Goal: Task Accomplishment & Management: Manage account settings

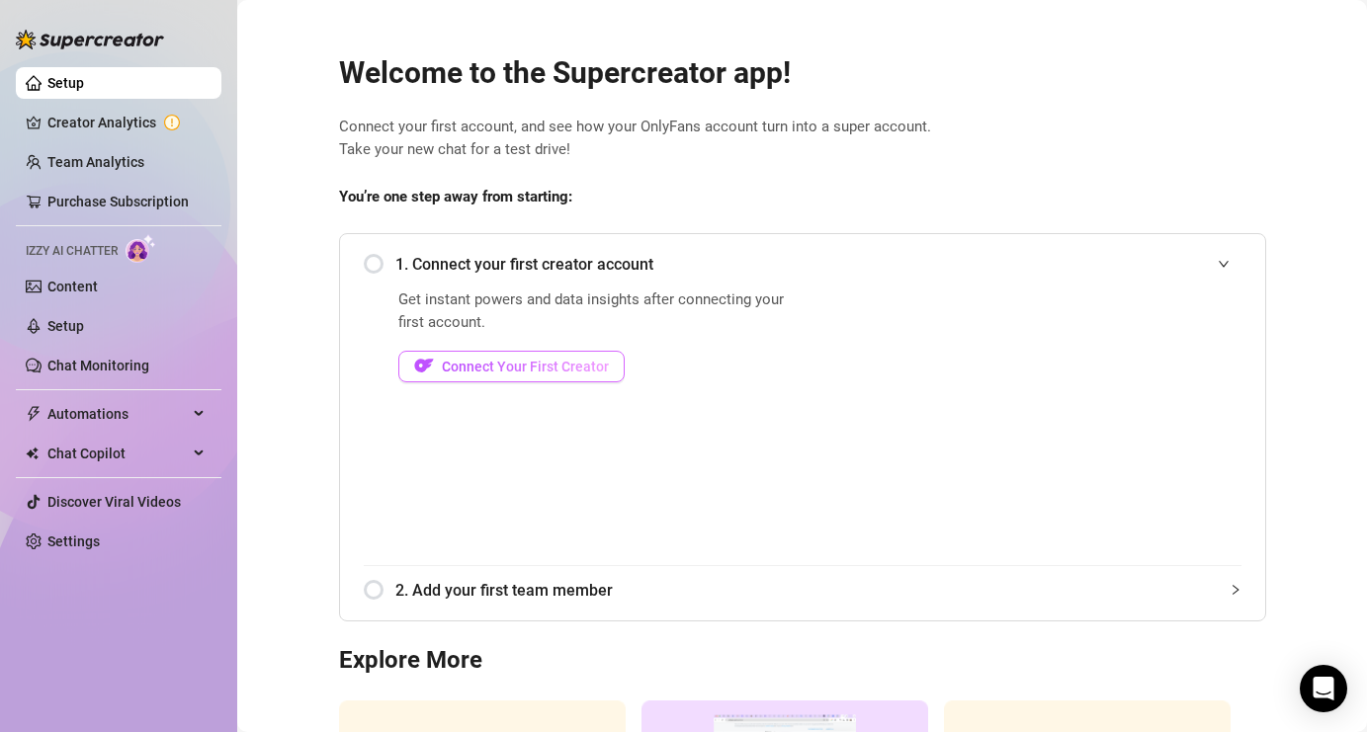
click at [575, 368] on span "Connect Your First Creator" at bounding box center [525, 367] width 167 height 16
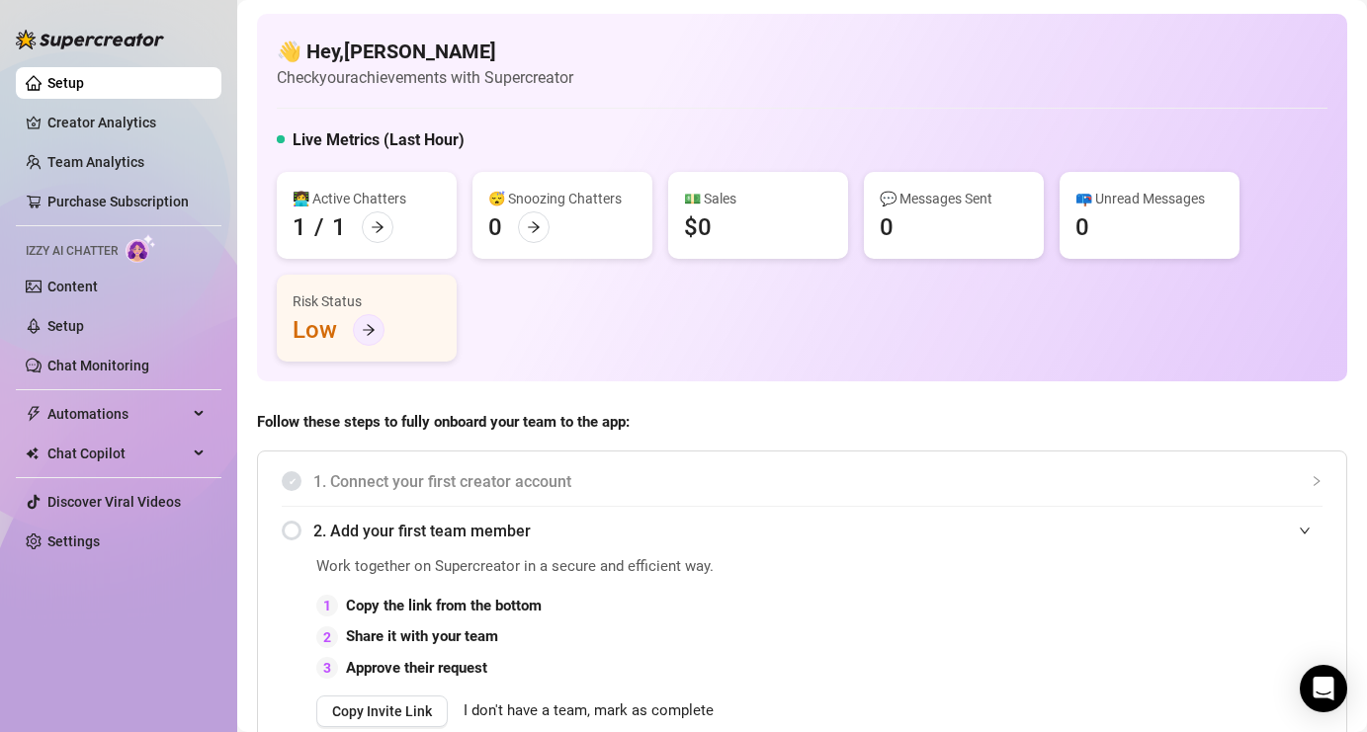
click at [364, 332] on icon "arrow-right" at bounding box center [369, 330] width 14 height 14
click at [156, 121] on link "Creator Analytics" at bounding box center [126, 123] width 158 height 32
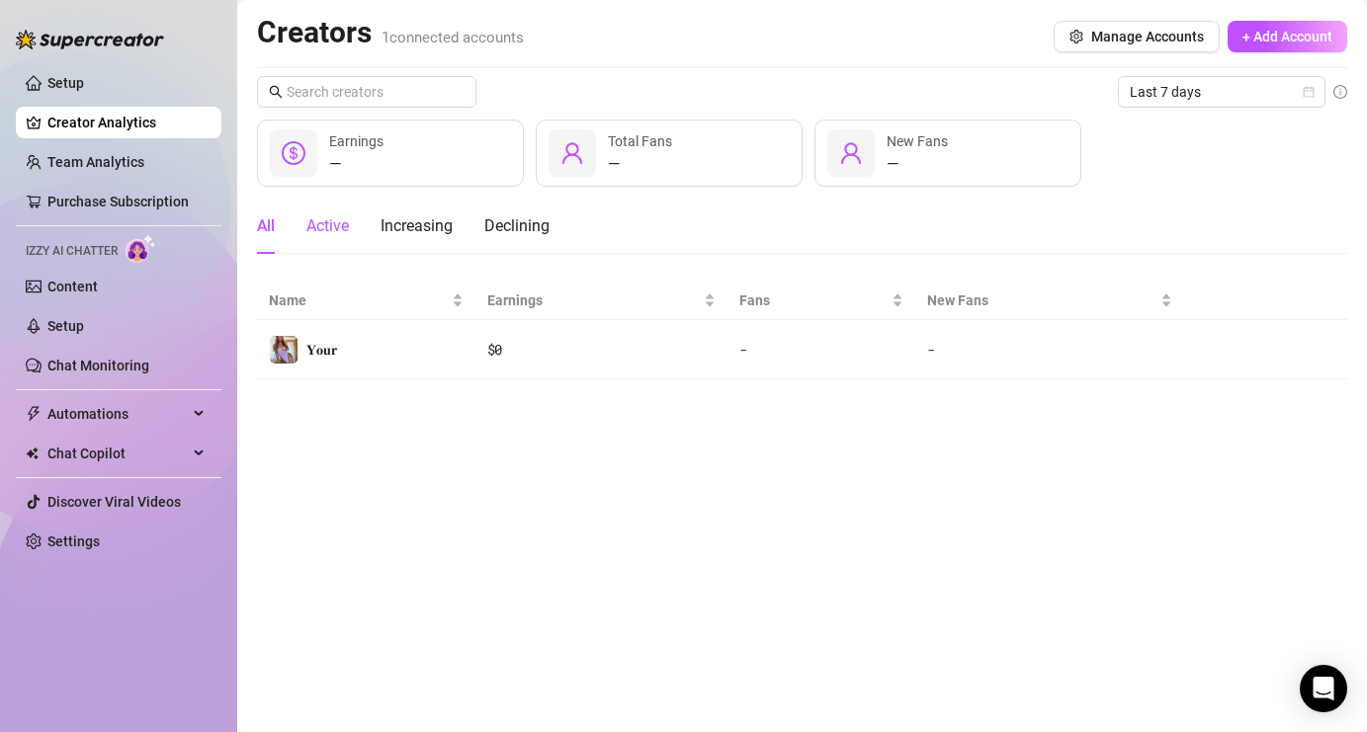
click at [335, 237] on div "Active" at bounding box center [327, 226] width 42 height 24
click at [144, 161] on link "Team Analytics" at bounding box center [95, 162] width 97 height 16
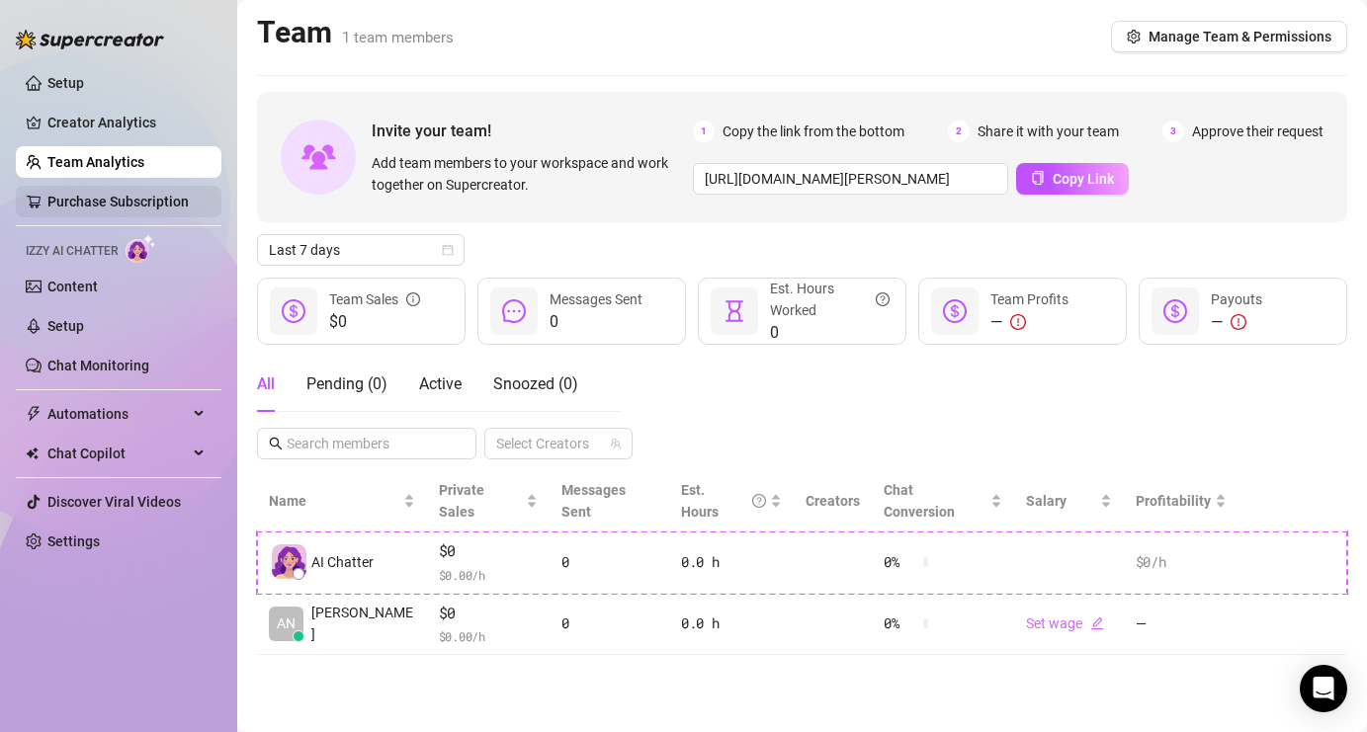
click at [164, 200] on link "Purchase Subscription" at bounding box center [117, 202] width 141 height 16
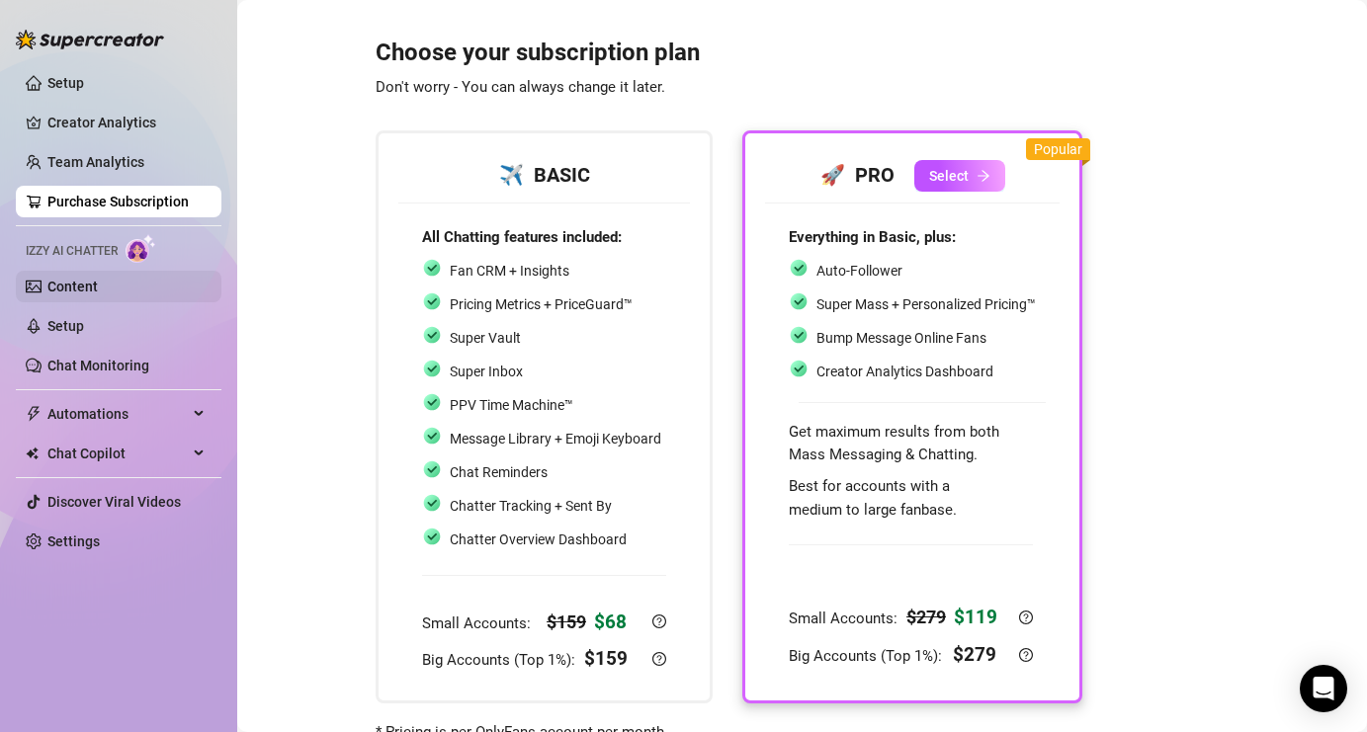
click at [82, 293] on link "Content" at bounding box center [72, 287] width 50 height 16
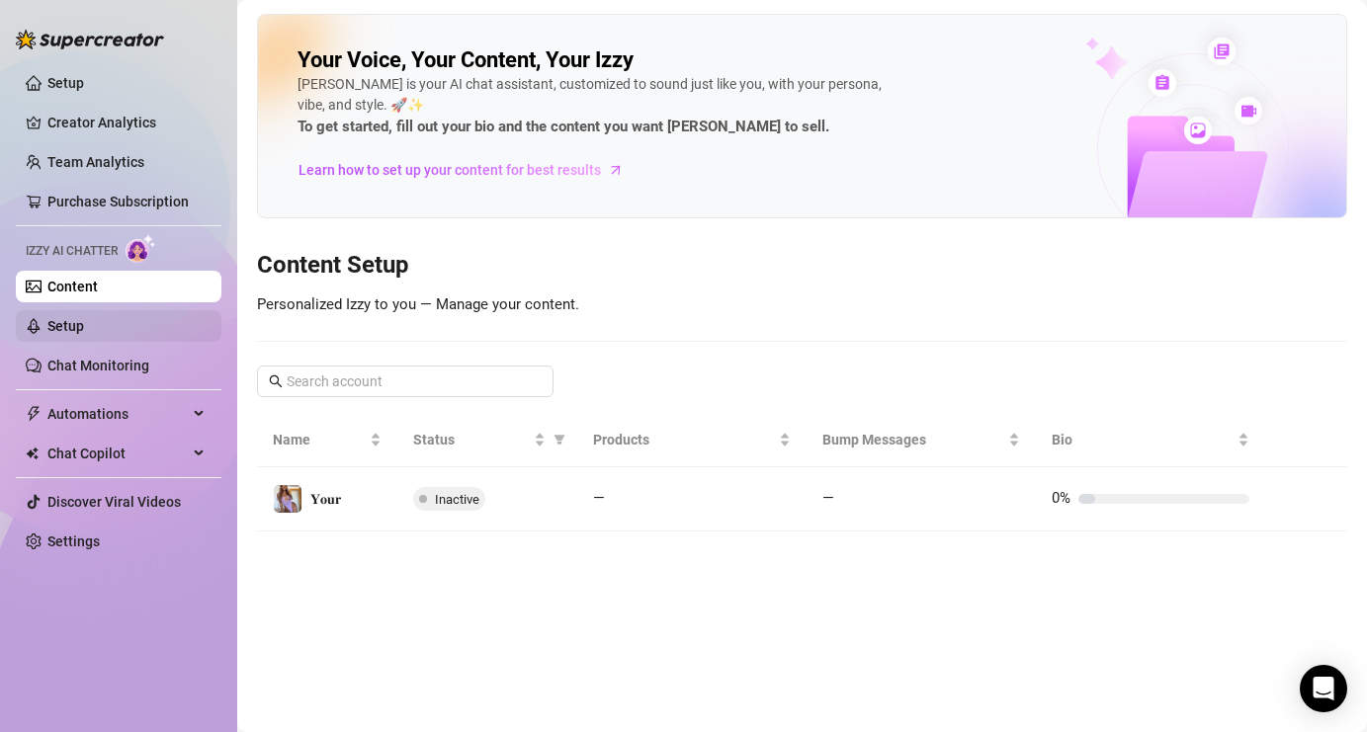
click at [84, 321] on link "Setup" at bounding box center [65, 326] width 37 height 16
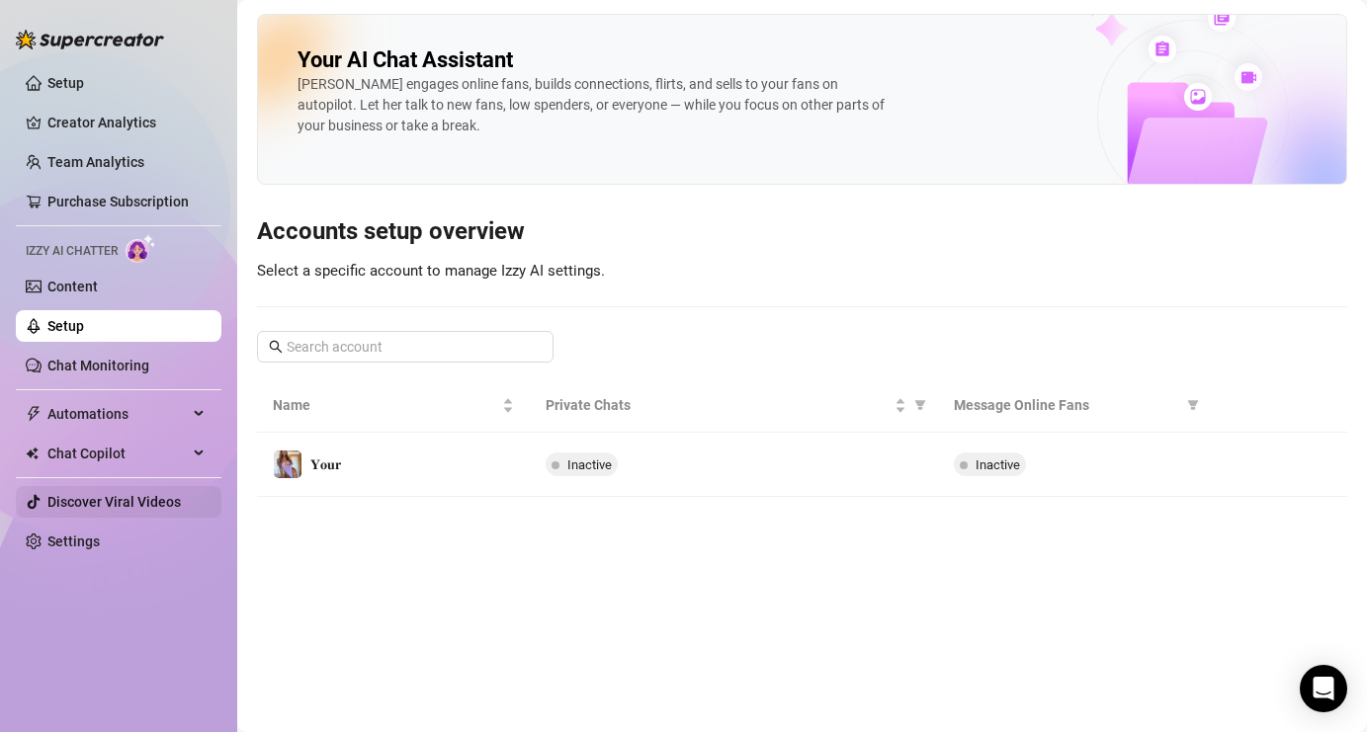
click at [109, 504] on link "Discover Viral Videos" at bounding box center [113, 502] width 133 height 16
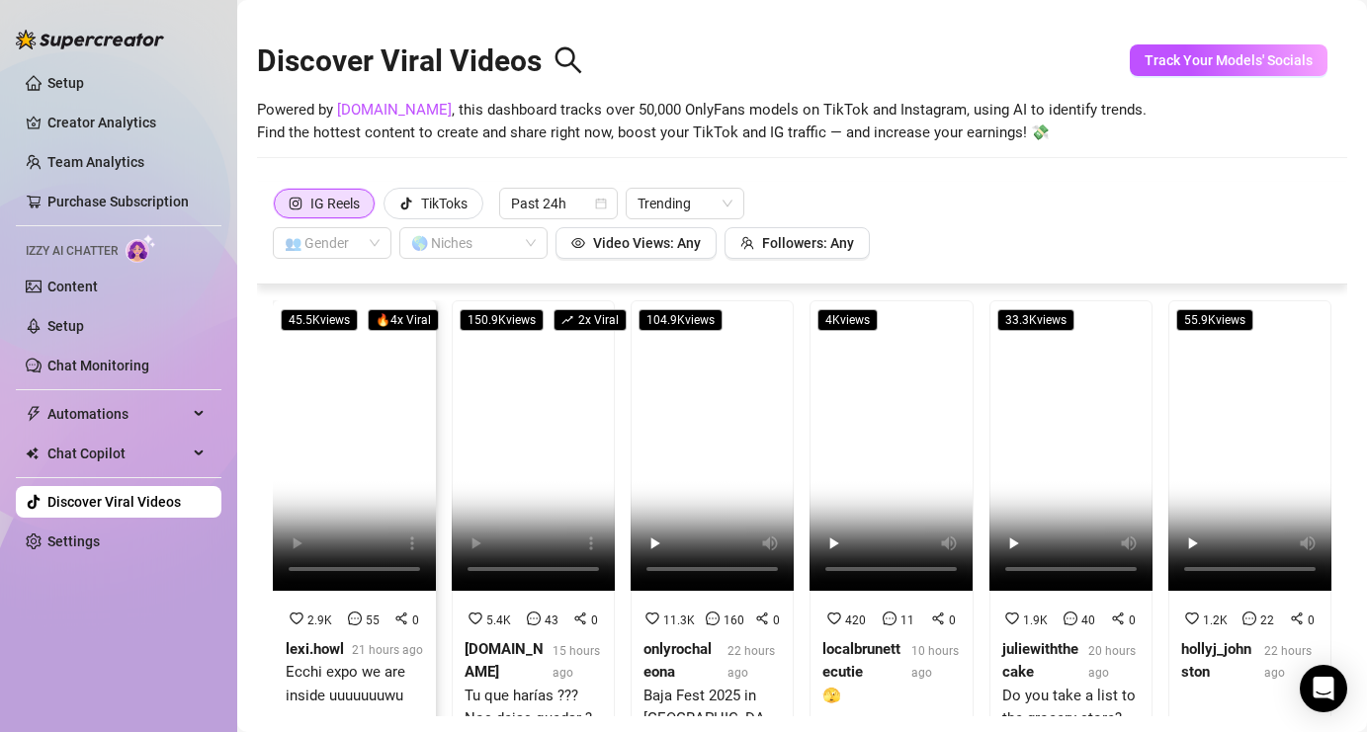
click at [378, 390] on video at bounding box center [354, 445] width 163 height 291
click at [80, 83] on link "Setup" at bounding box center [65, 83] width 37 height 16
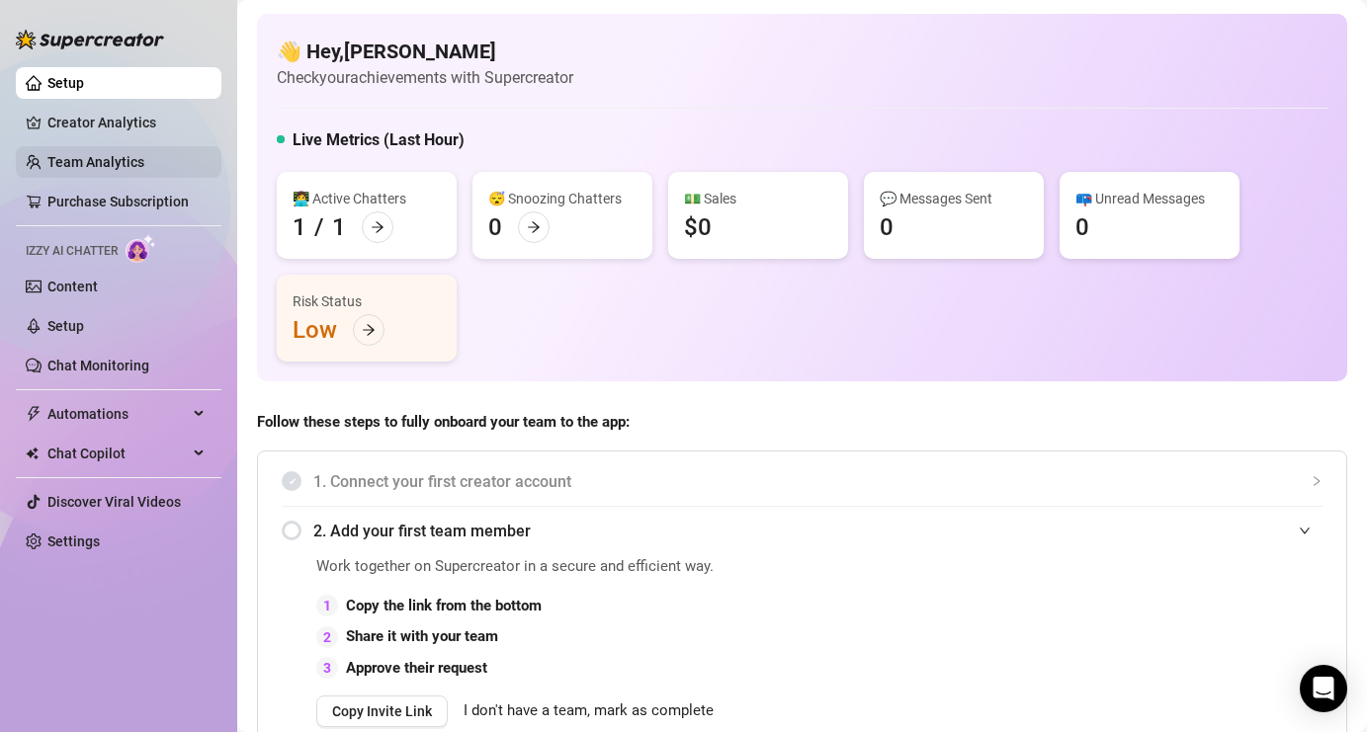
click at [81, 163] on link "Team Analytics" at bounding box center [95, 162] width 97 height 16
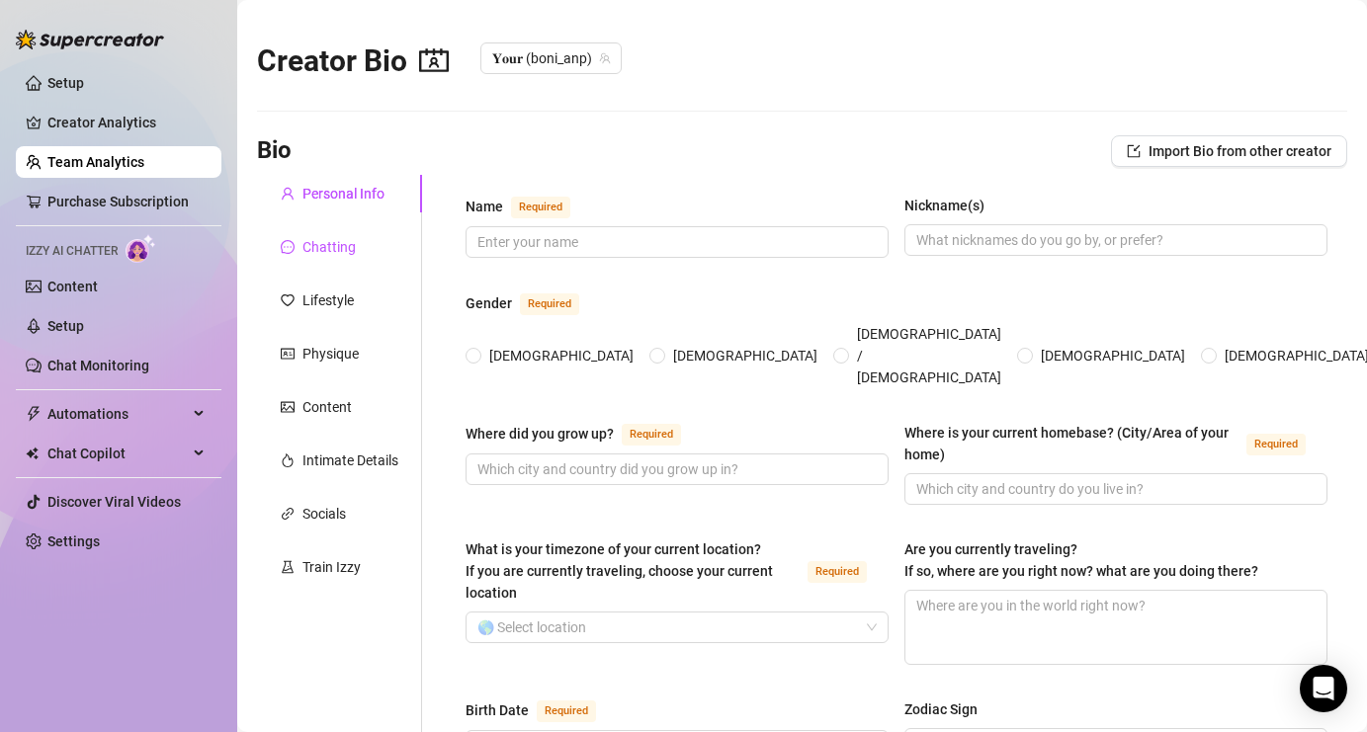
click at [338, 253] on div "Chatting" at bounding box center [328, 247] width 53 height 22
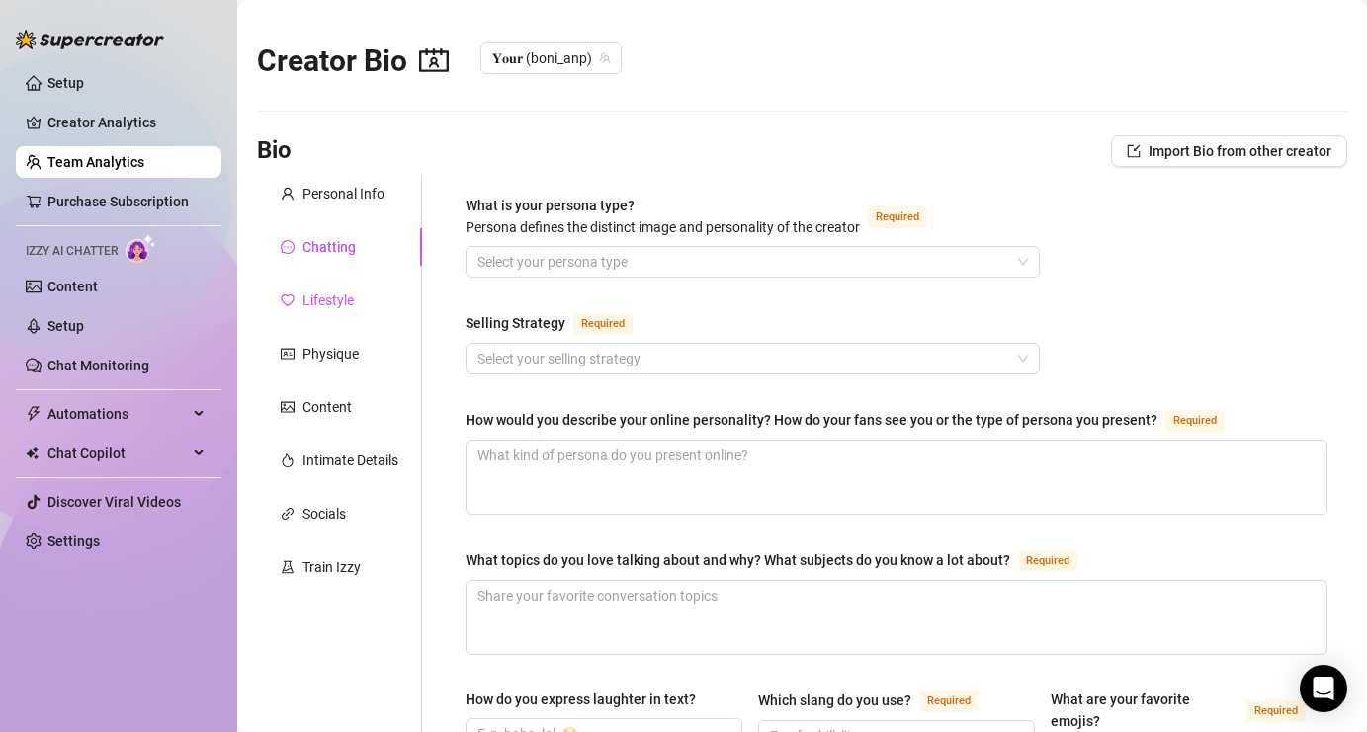
click at [315, 297] on div "Lifestyle" at bounding box center [327, 301] width 51 height 22
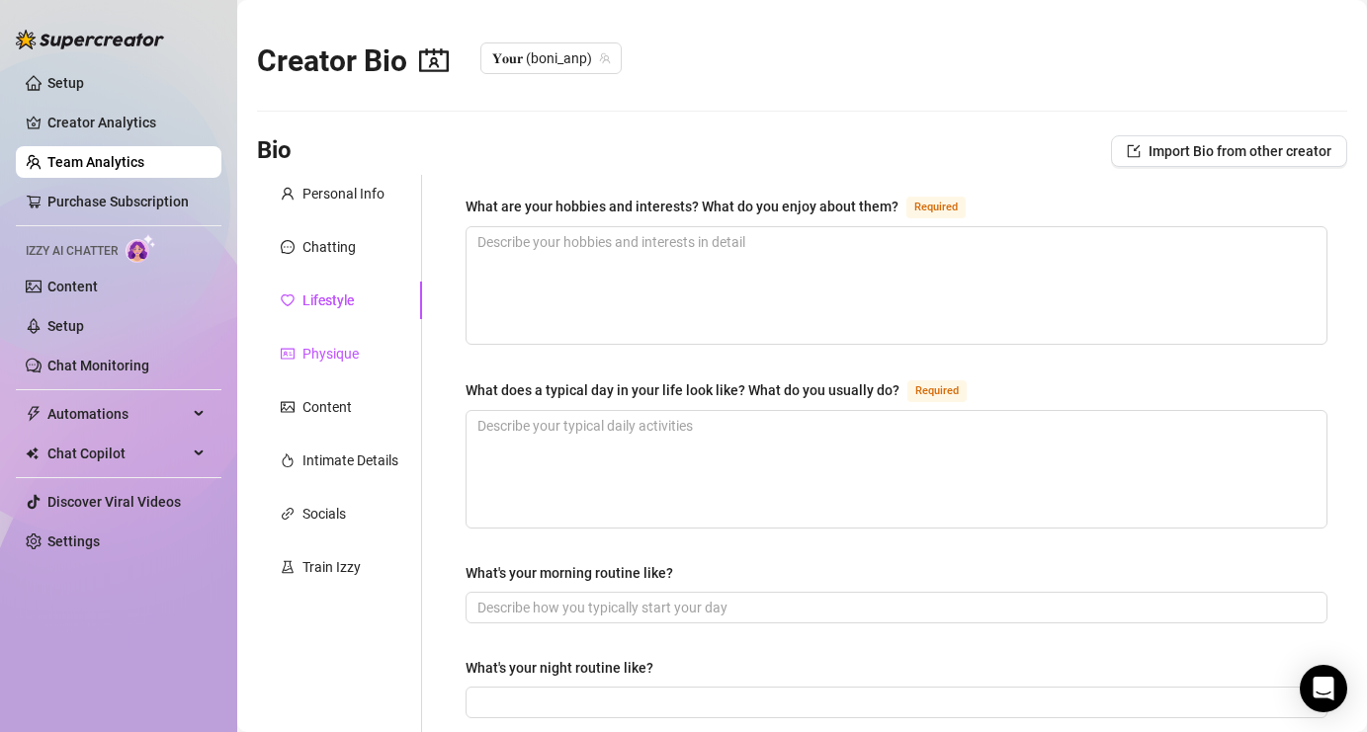
click at [327, 348] on div "Physique" at bounding box center [330, 354] width 56 height 22
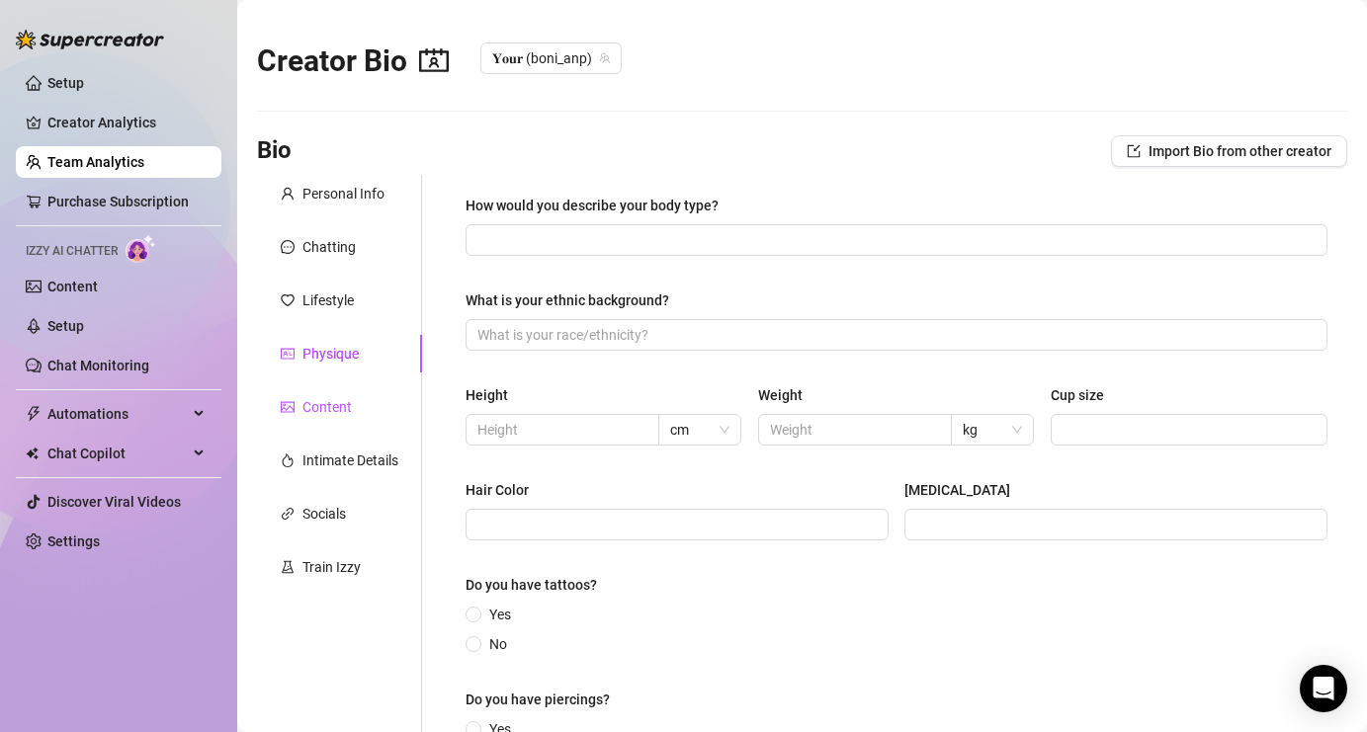
click at [323, 413] on div "Content" at bounding box center [326, 407] width 49 height 22
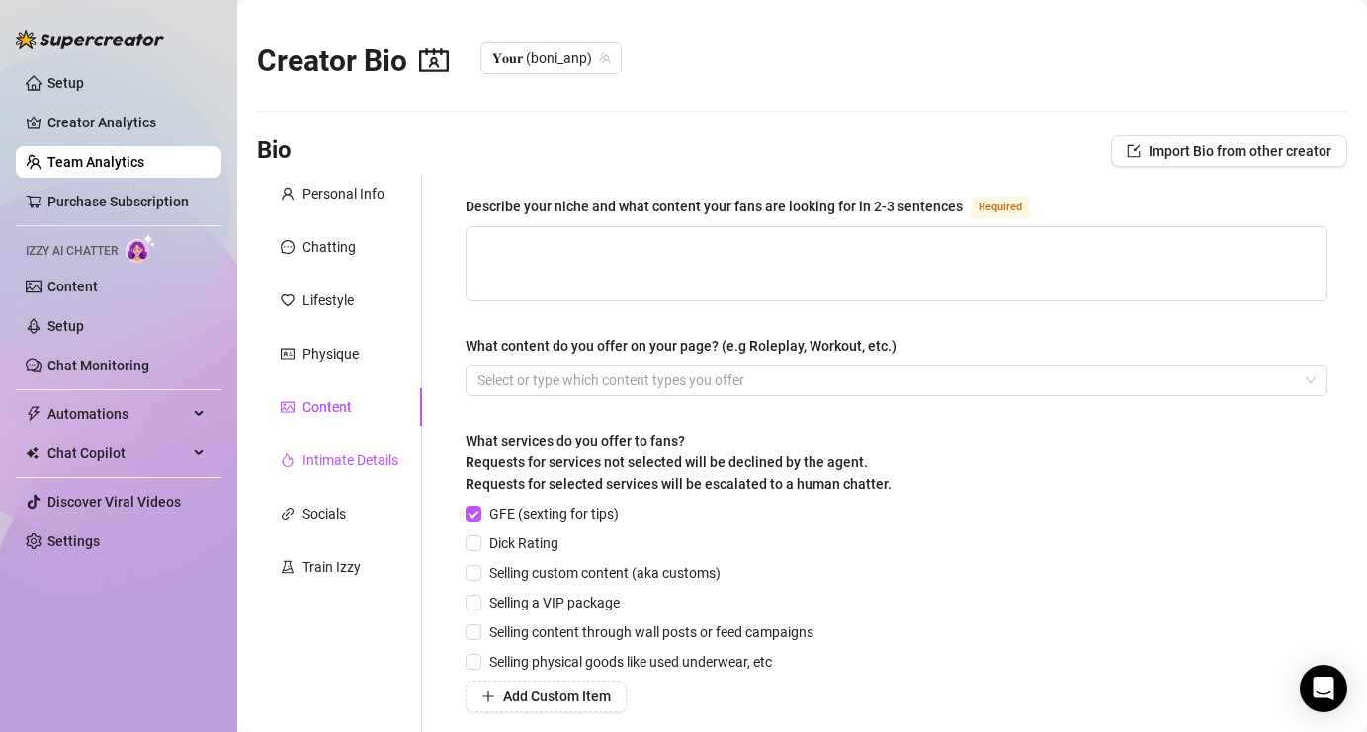
click at [361, 470] on div "Intimate Details" at bounding box center [350, 461] width 96 height 22
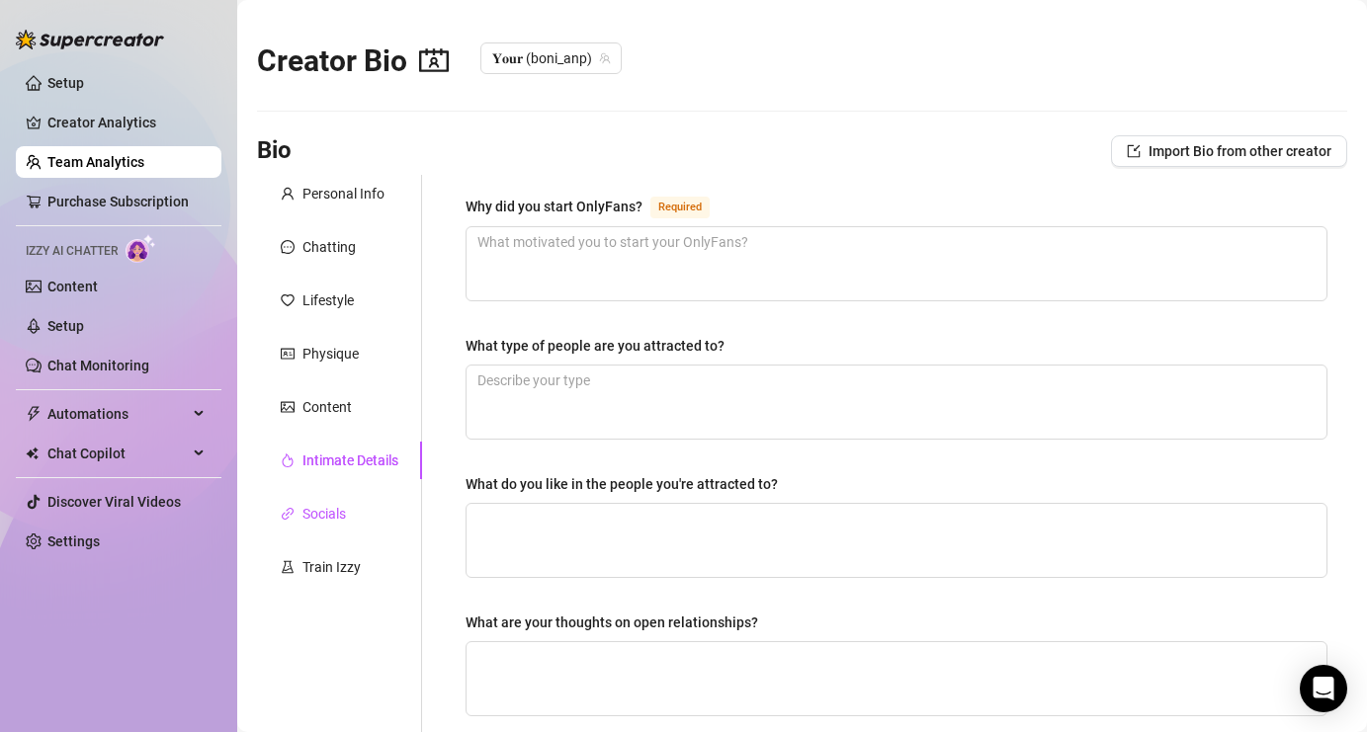
click at [331, 520] on div "Socials" at bounding box center [323, 514] width 43 height 22
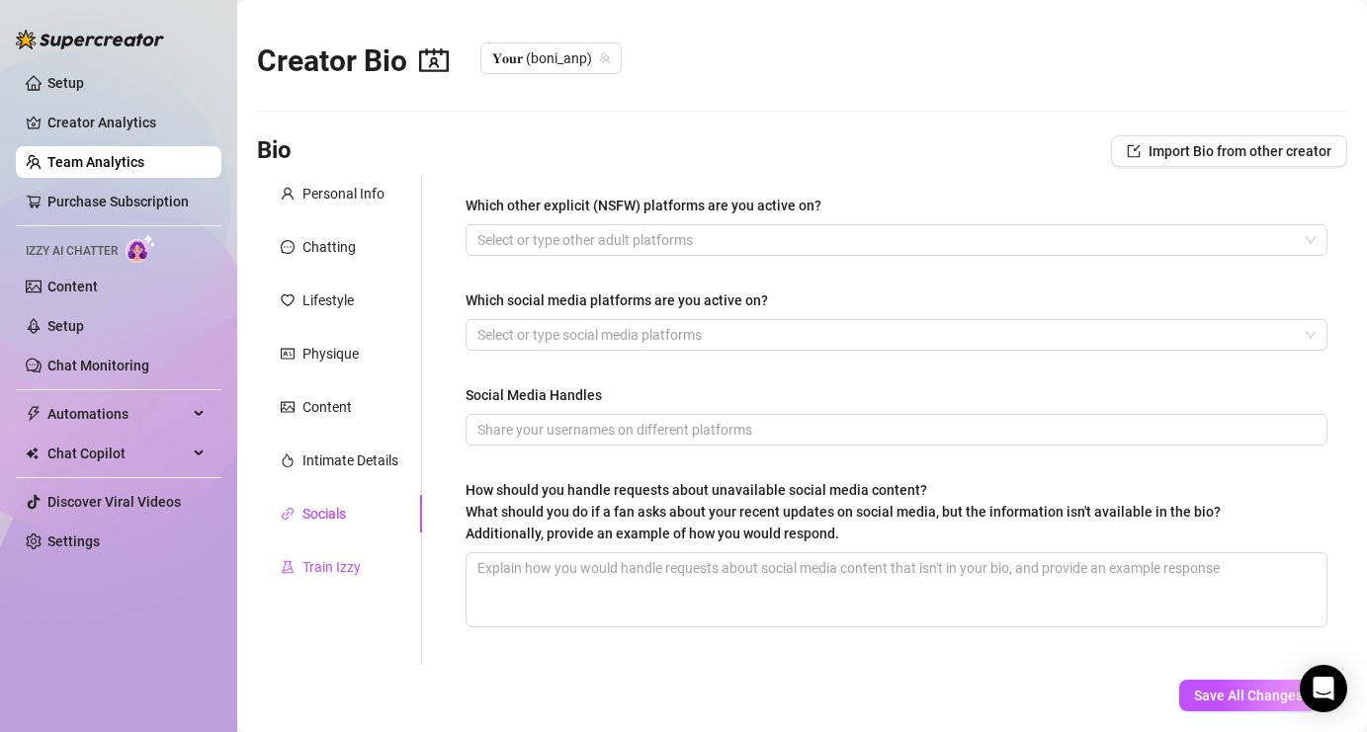
click at [333, 569] on div "Train Izzy" at bounding box center [331, 567] width 58 height 22
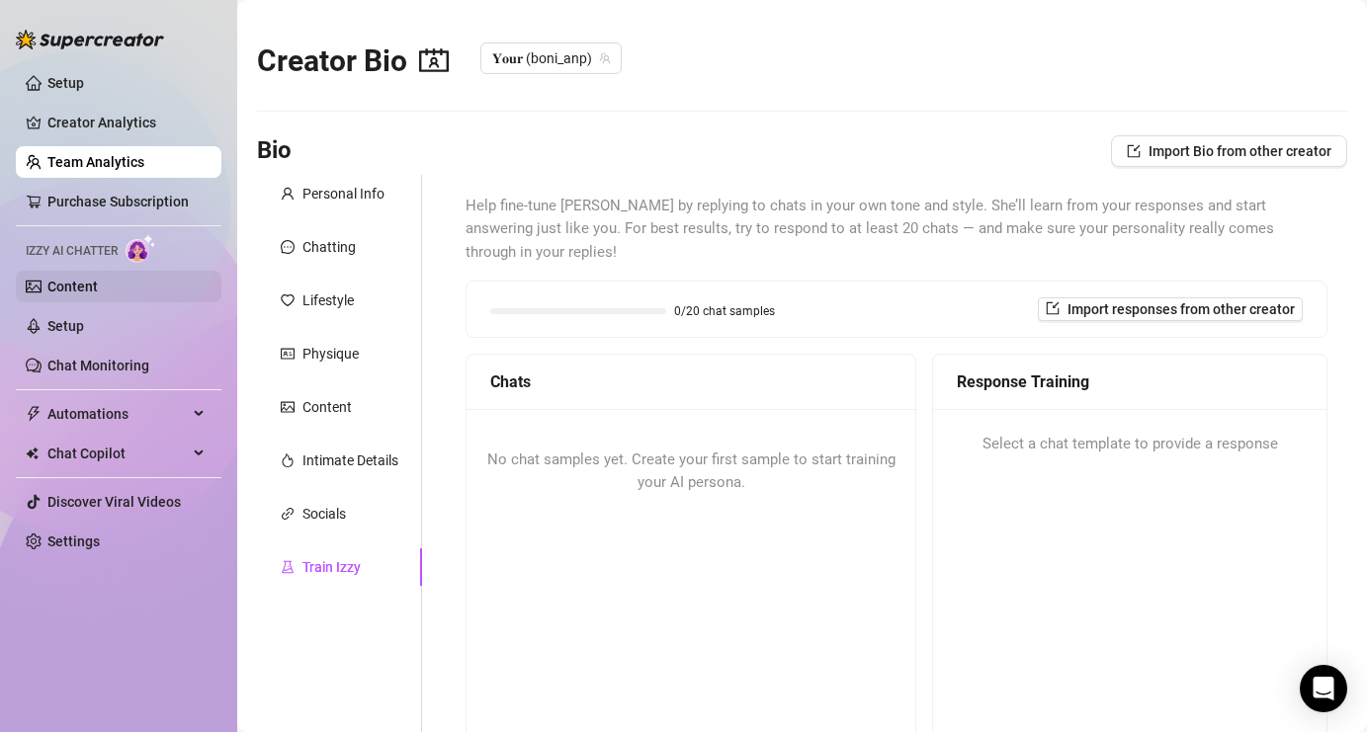
click at [74, 284] on link "Content" at bounding box center [72, 287] width 50 height 16
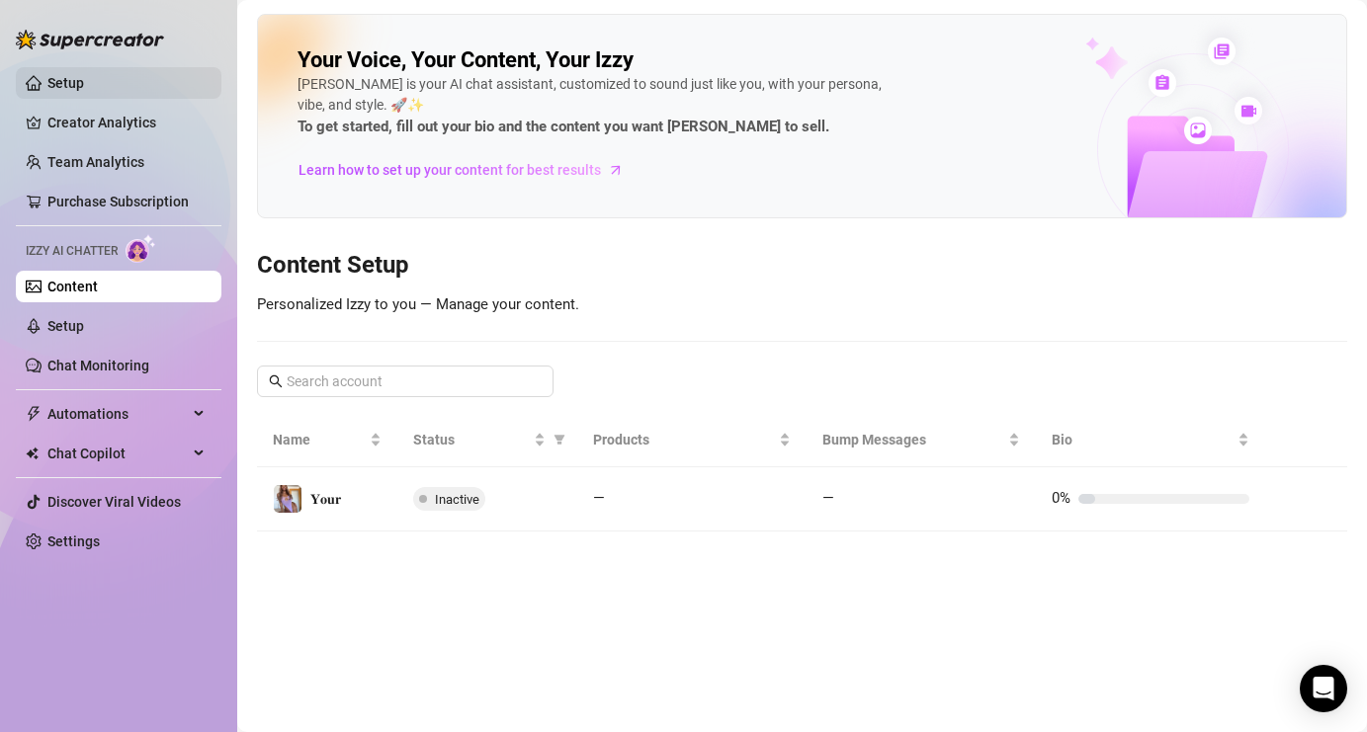
click at [84, 89] on link "Setup" at bounding box center [65, 83] width 37 height 16
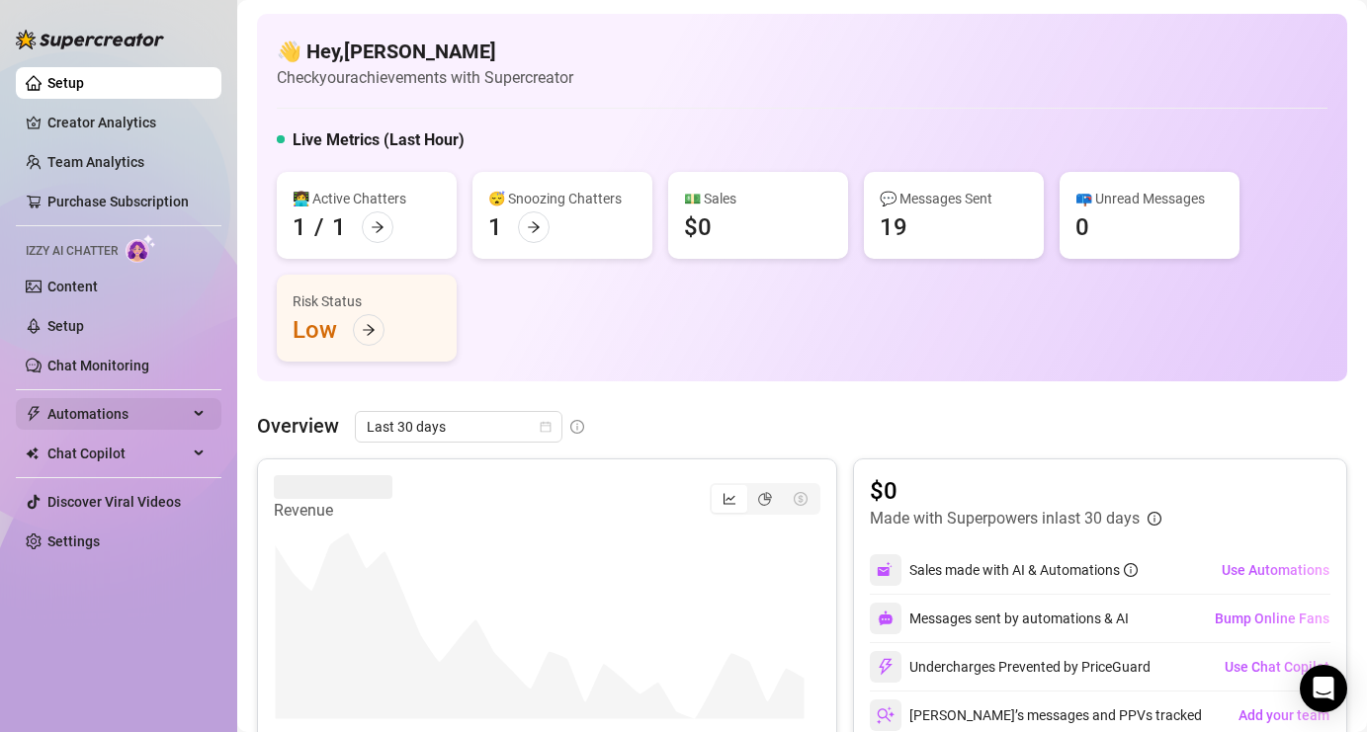
click at [204, 405] on div "Automations" at bounding box center [119, 414] width 206 height 32
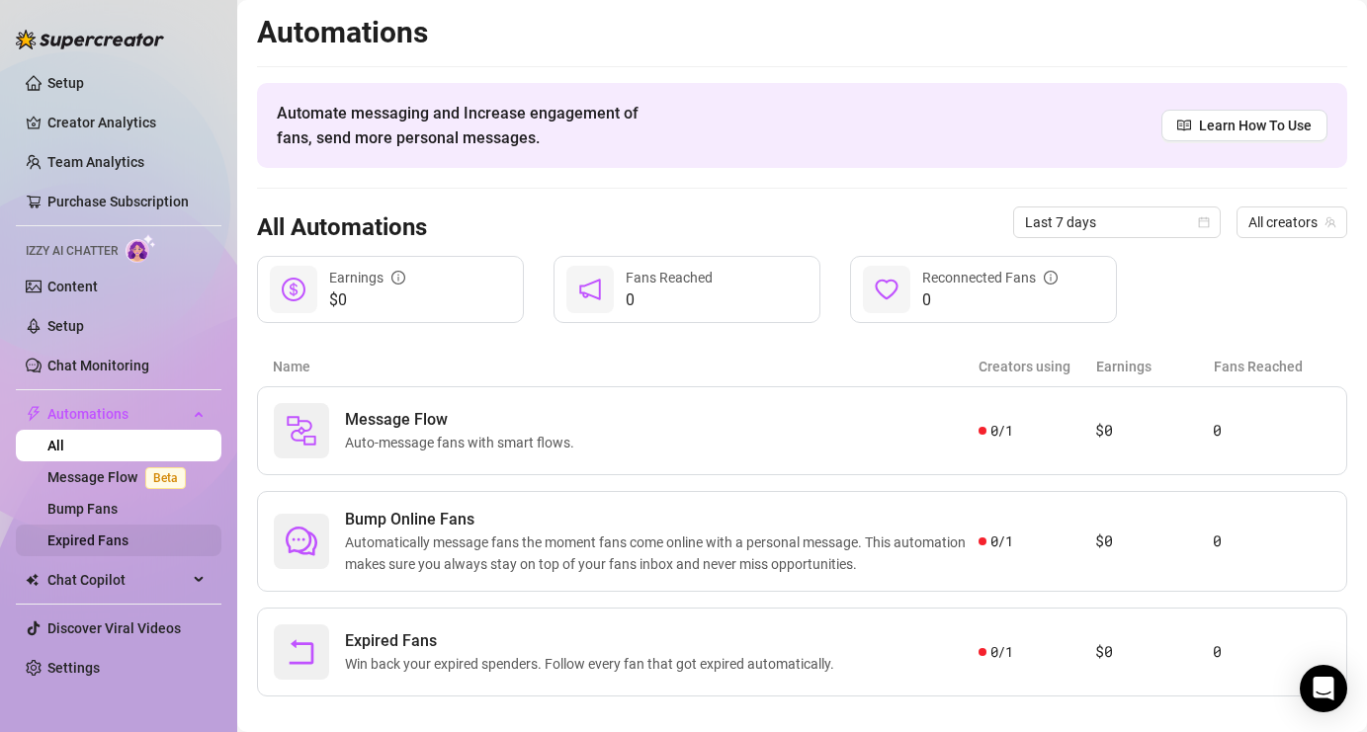
click at [111, 548] on link "Expired Fans" at bounding box center [87, 541] width 81 height 16
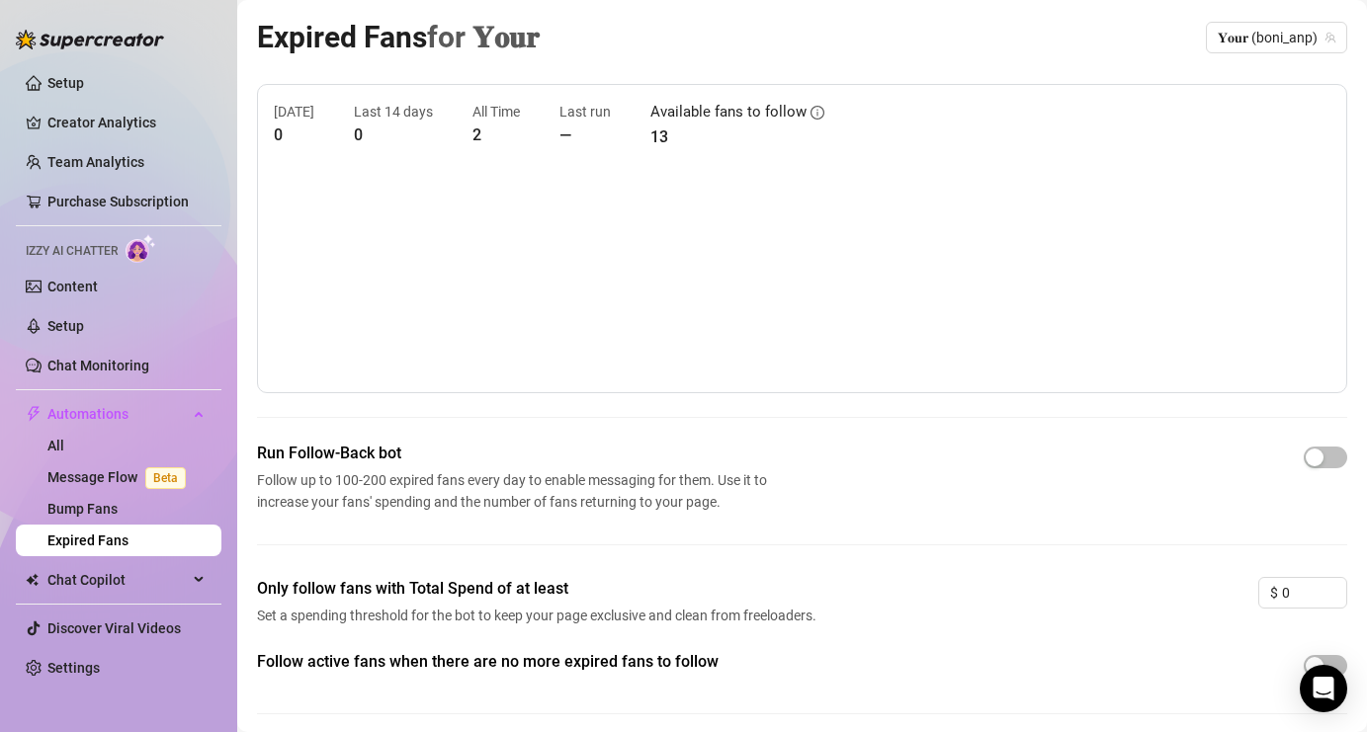
scroll to position [73, 0]
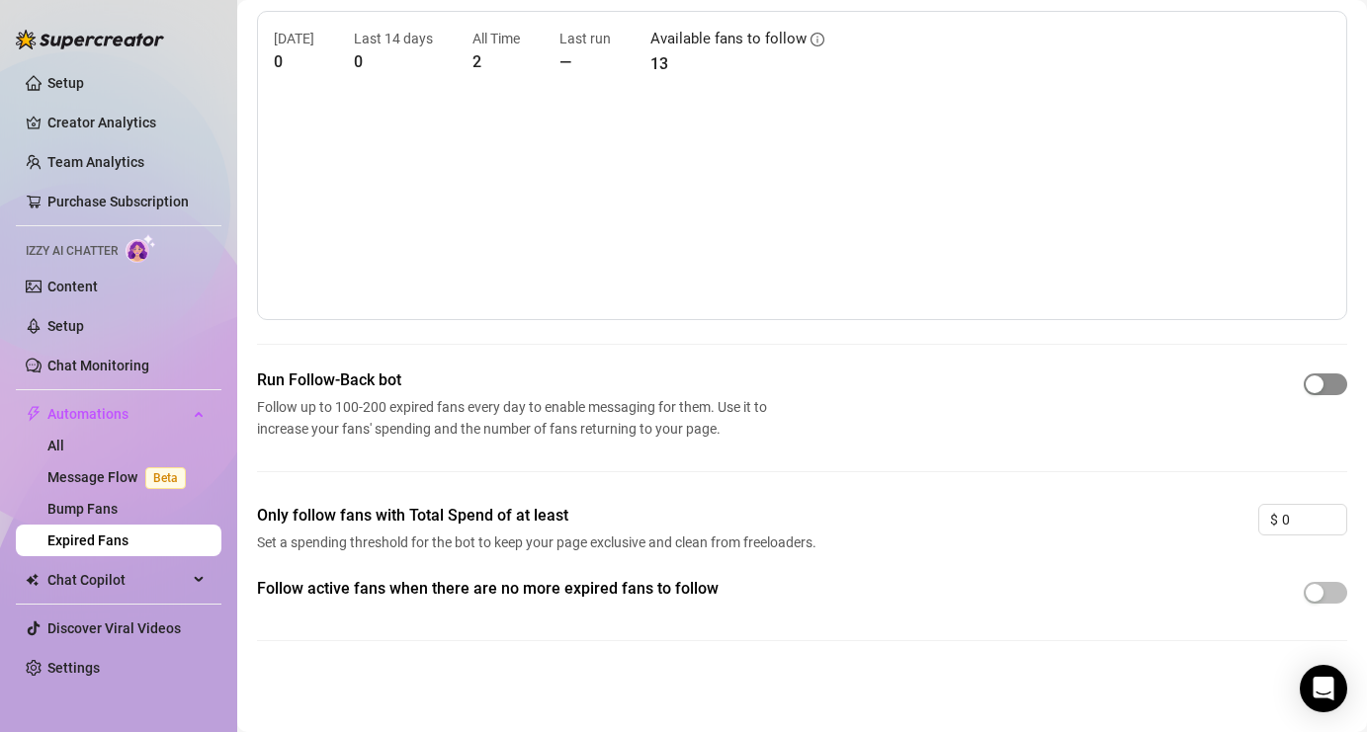
click at [1305, 388] on div "button" at bounding box center [1314, 384] width 18 height 18
click at [1286, 517] on input "0" at bounding box center [1314, 520] width 64 height 30
type input "1"
type input "5"
click at [1077, 556] on div "Only follow fans with Total Spend of at least Set a spending threshold for the …" at bounding box center [802, 540] width 1090 height 73
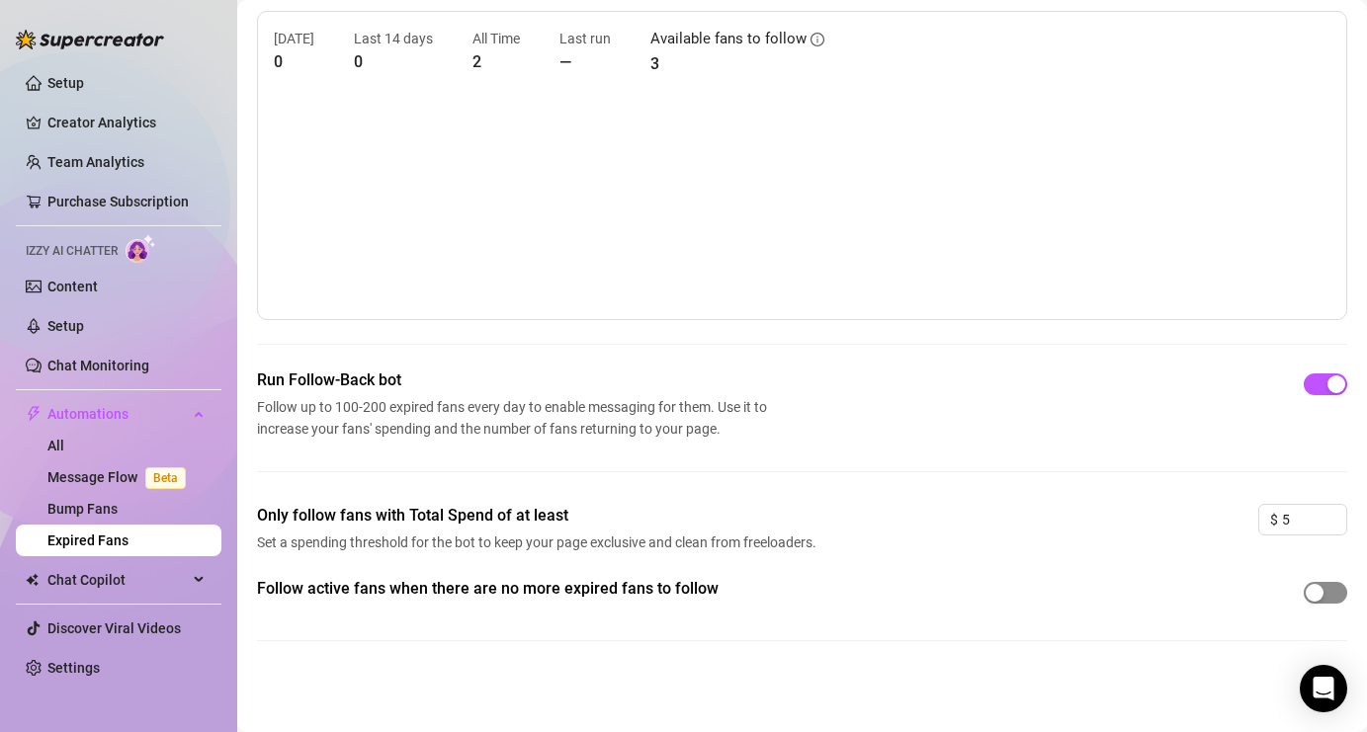
click at [1305, 602] on div "button" at bounding box center [1314, 593] width 18 height 18
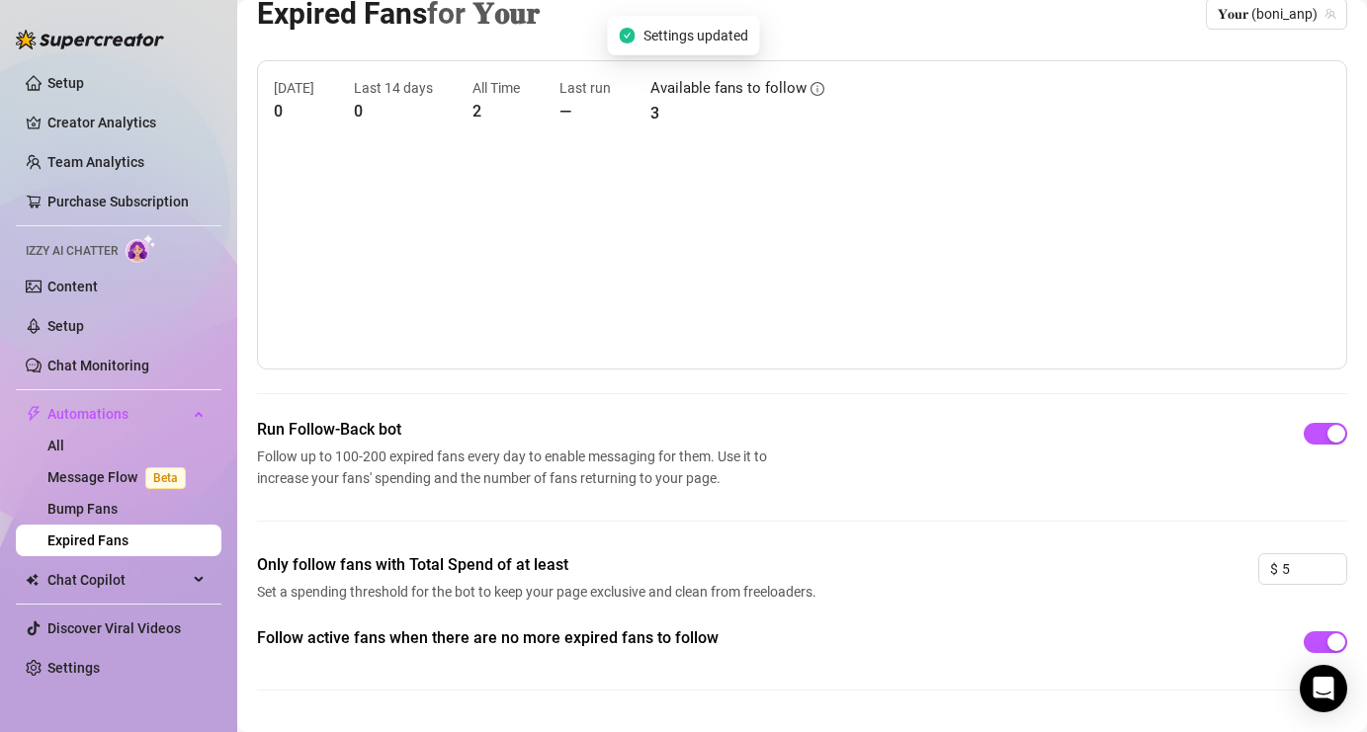
scroll to position [0, 0]
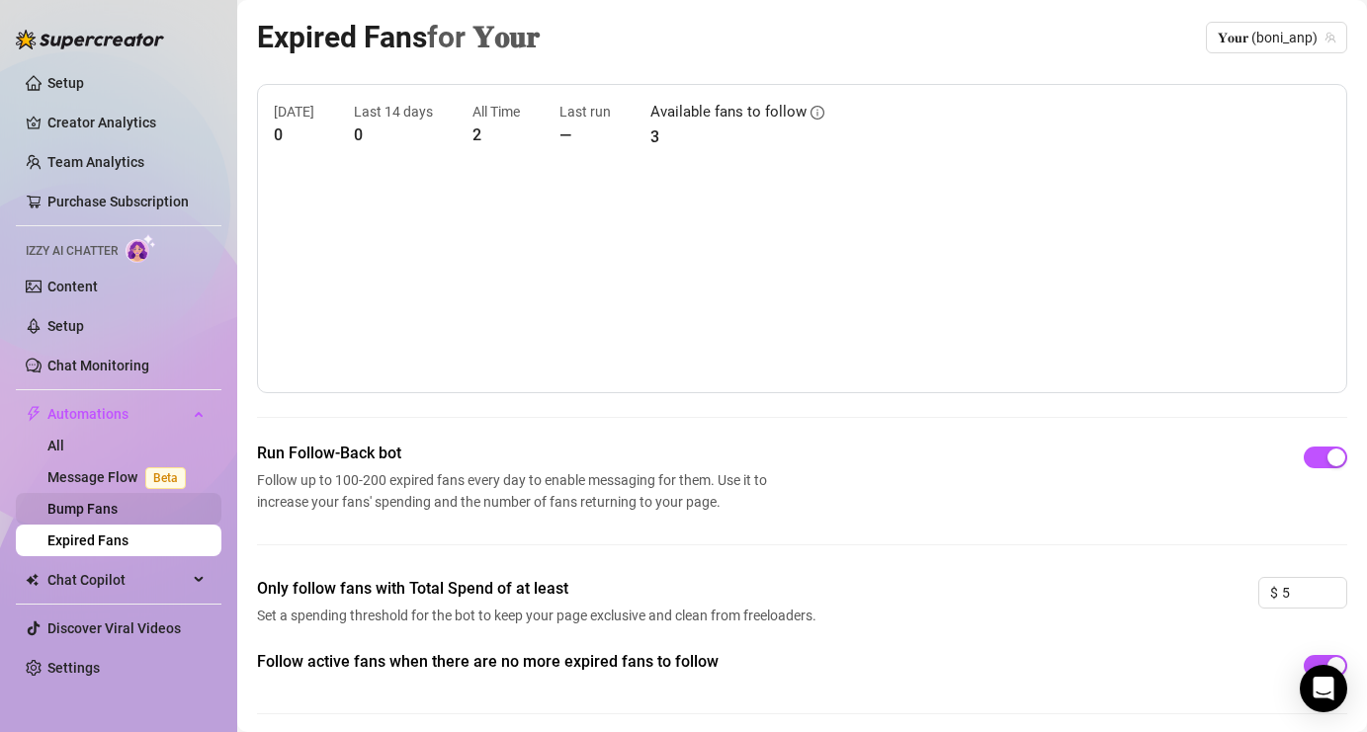
click at [99, 501] on link "Bump Fans" at bounding box center [82, 509] width 70 height 16
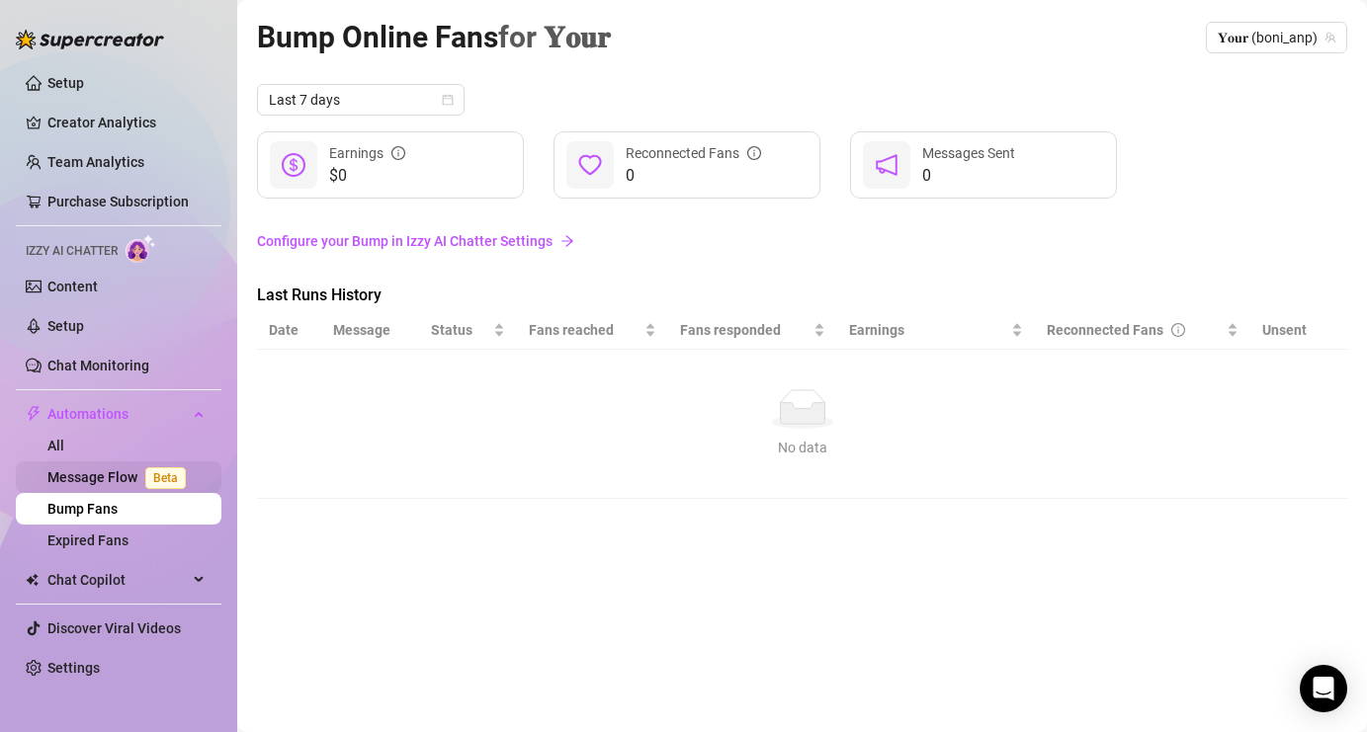
click at [92, 476] on link "Message Flow Beta" at bounding box center [120, 477] width 146 height 16
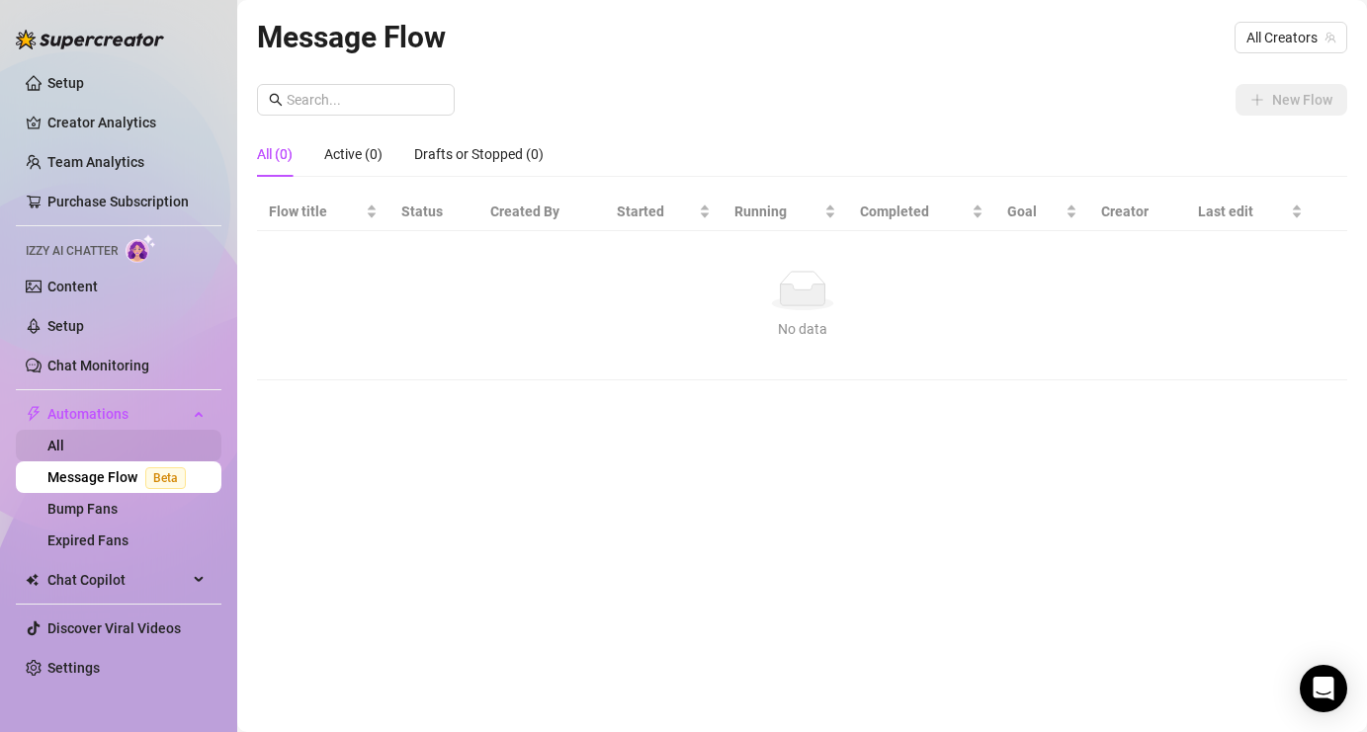
click at [64, 451] on link "All" at bounding box center [55, 446] width 17 height 16
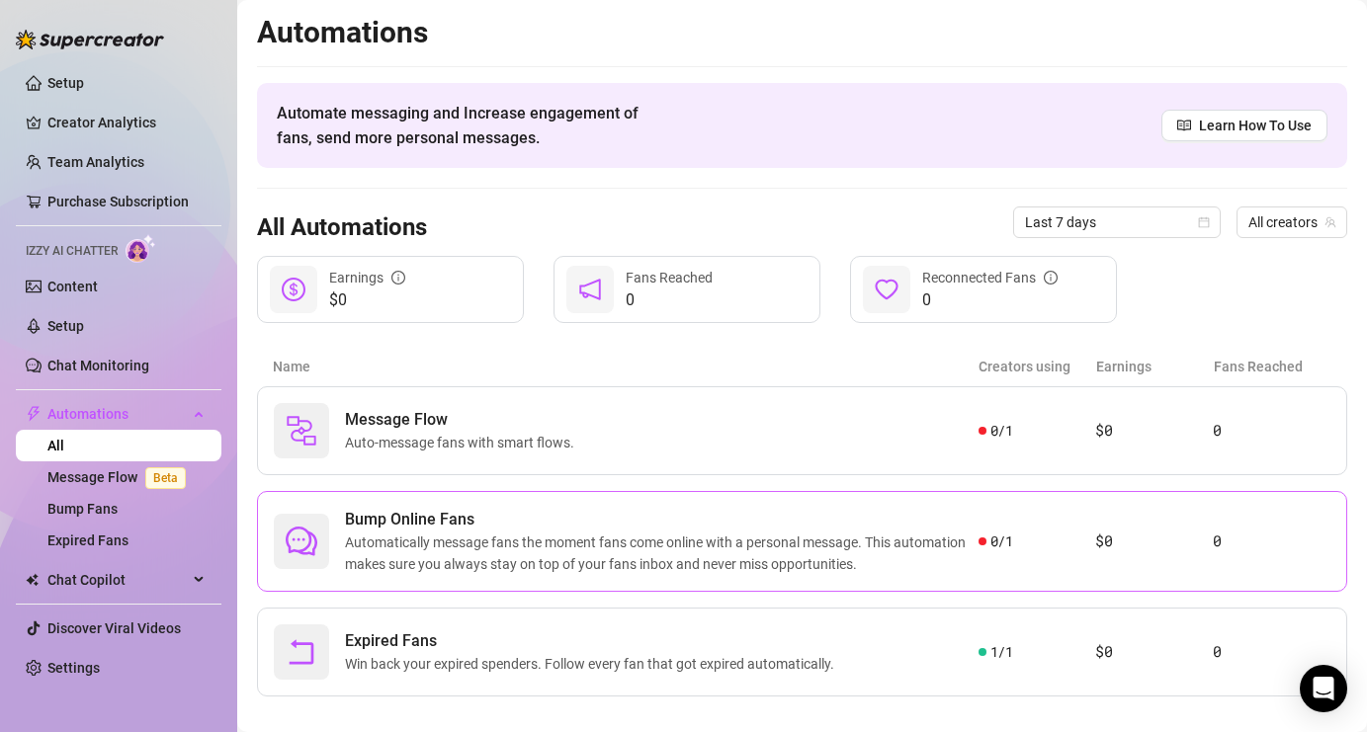
scroll to position [24, 0]
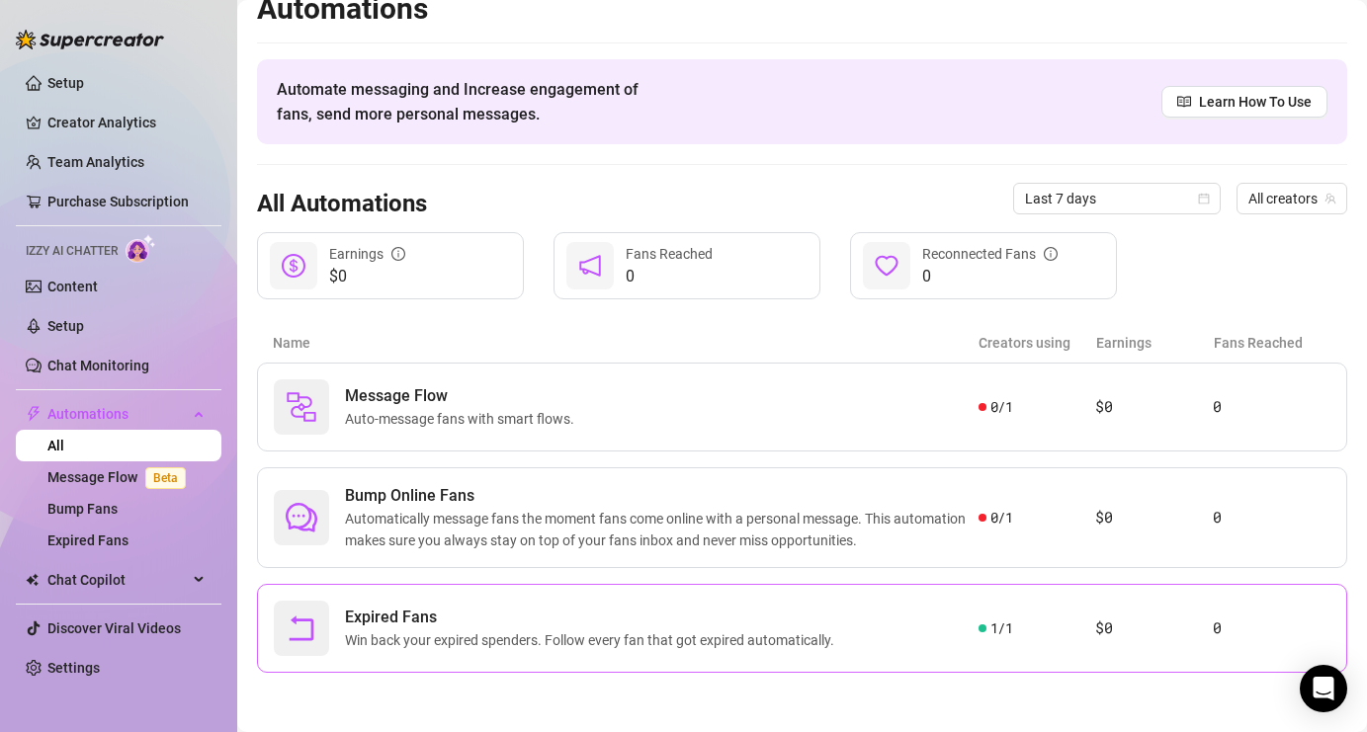
click at [586, 618] on span "Expired Fans" at bounding box center [593, 618] width 497 height 24
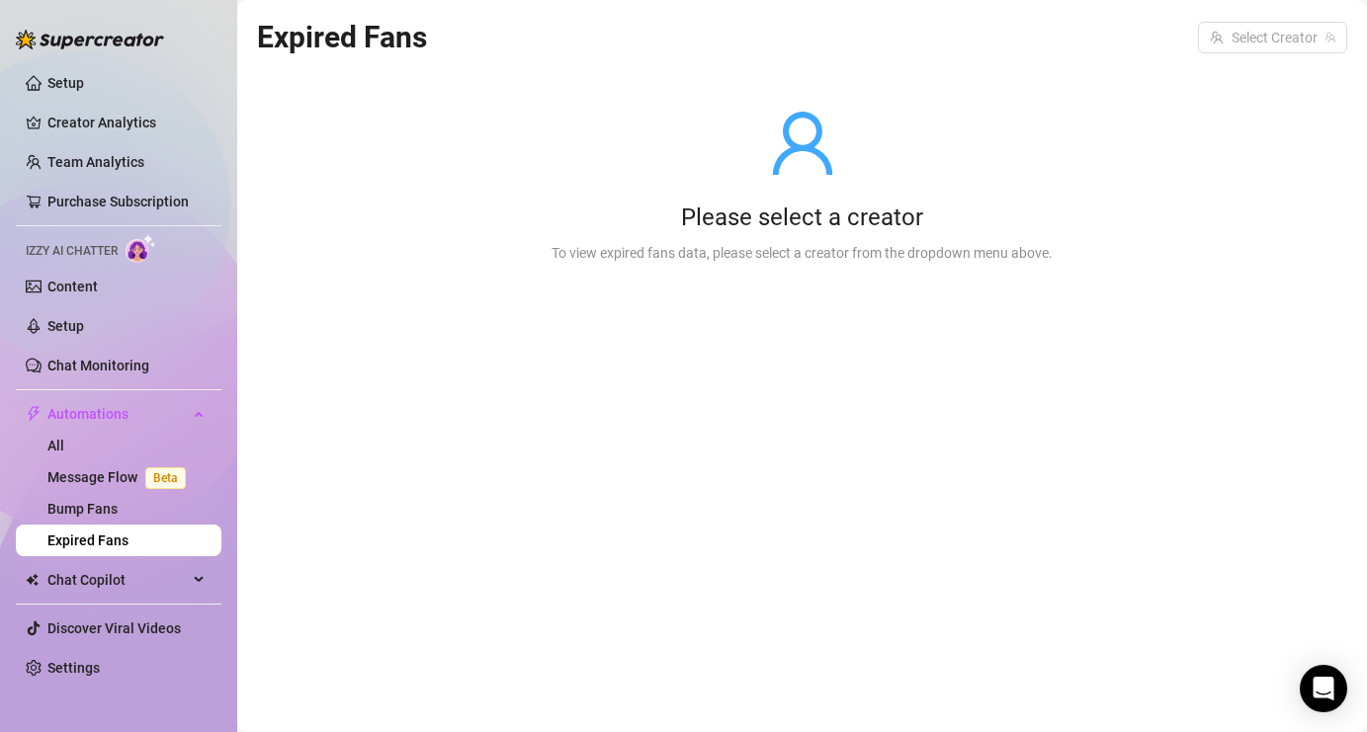
click at [806, 177] on icon "user" at bounding box center [802, 143] width 71 height 71
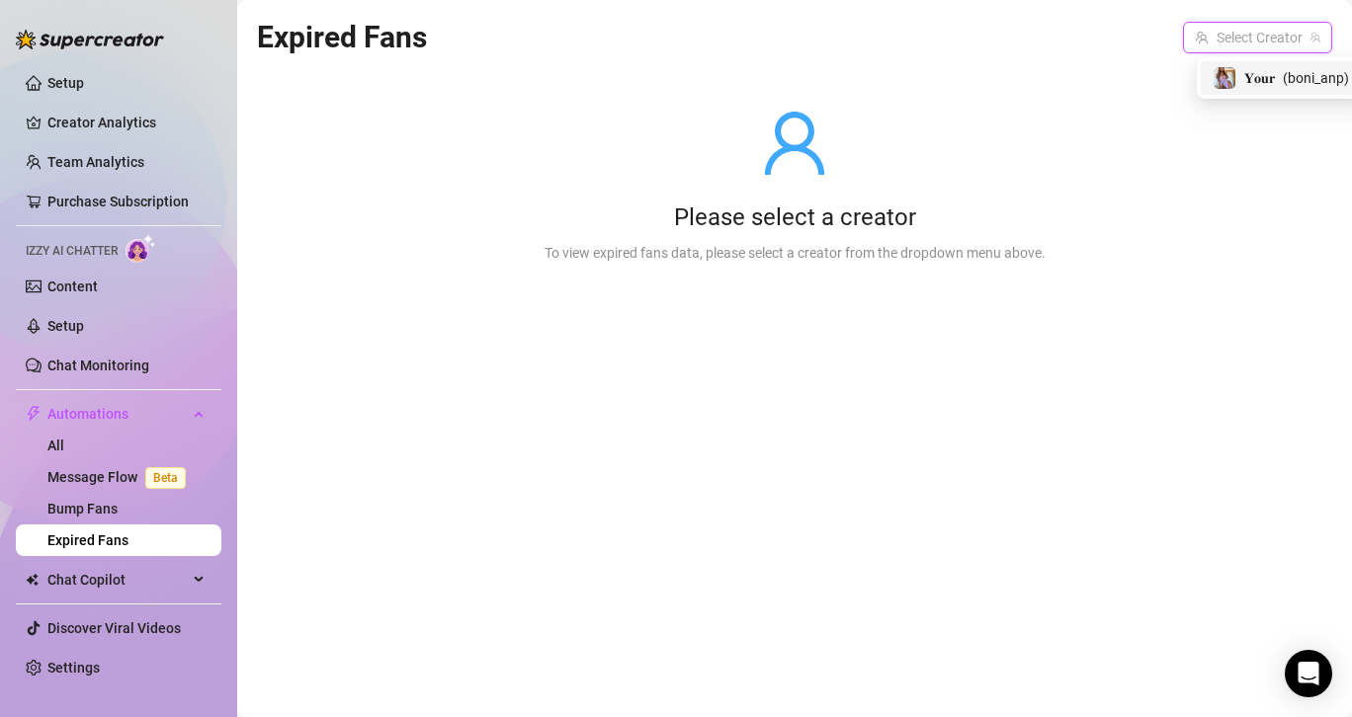
click at [1241, 42] on input "search" at bounding box center [1249, 38] width 108 height 30
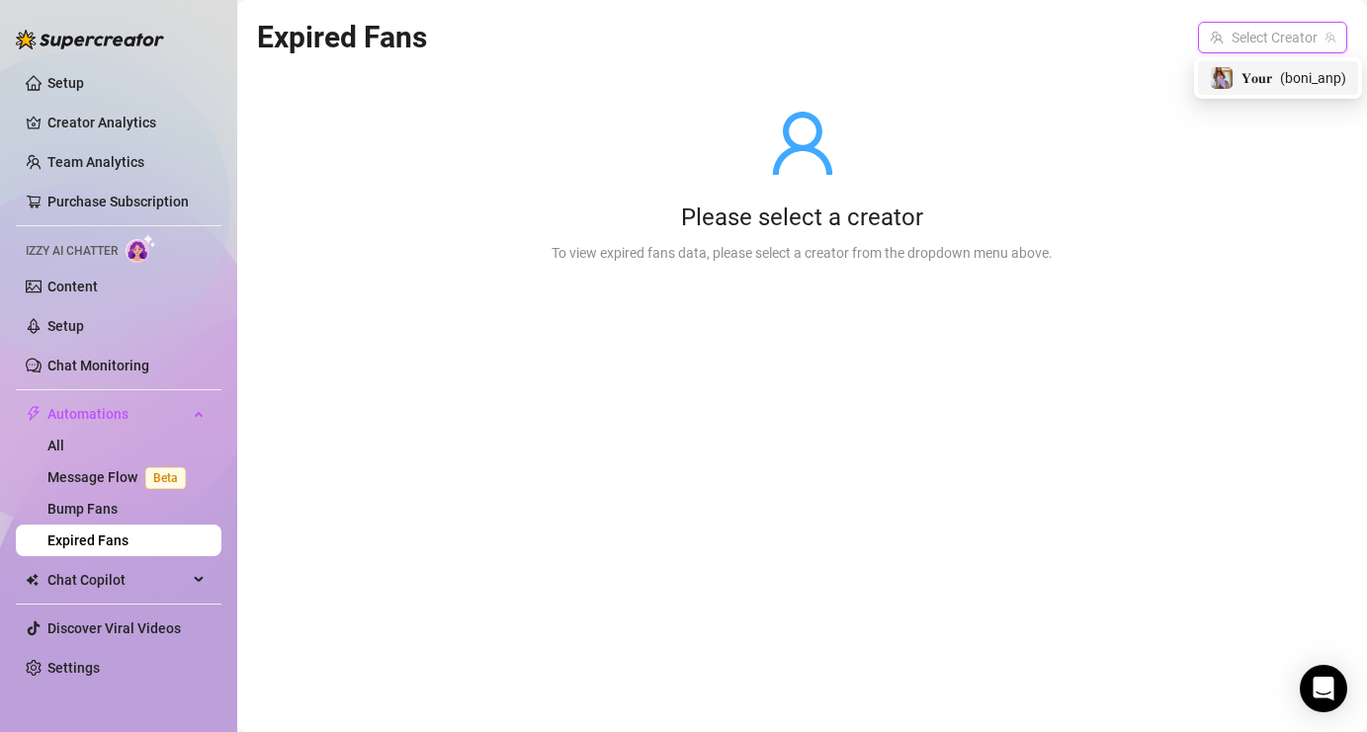
click at [1267, 88] on span "𝐘𝐨𝐮𝐫" at bounding box center [1256, 78] width 31 height 22
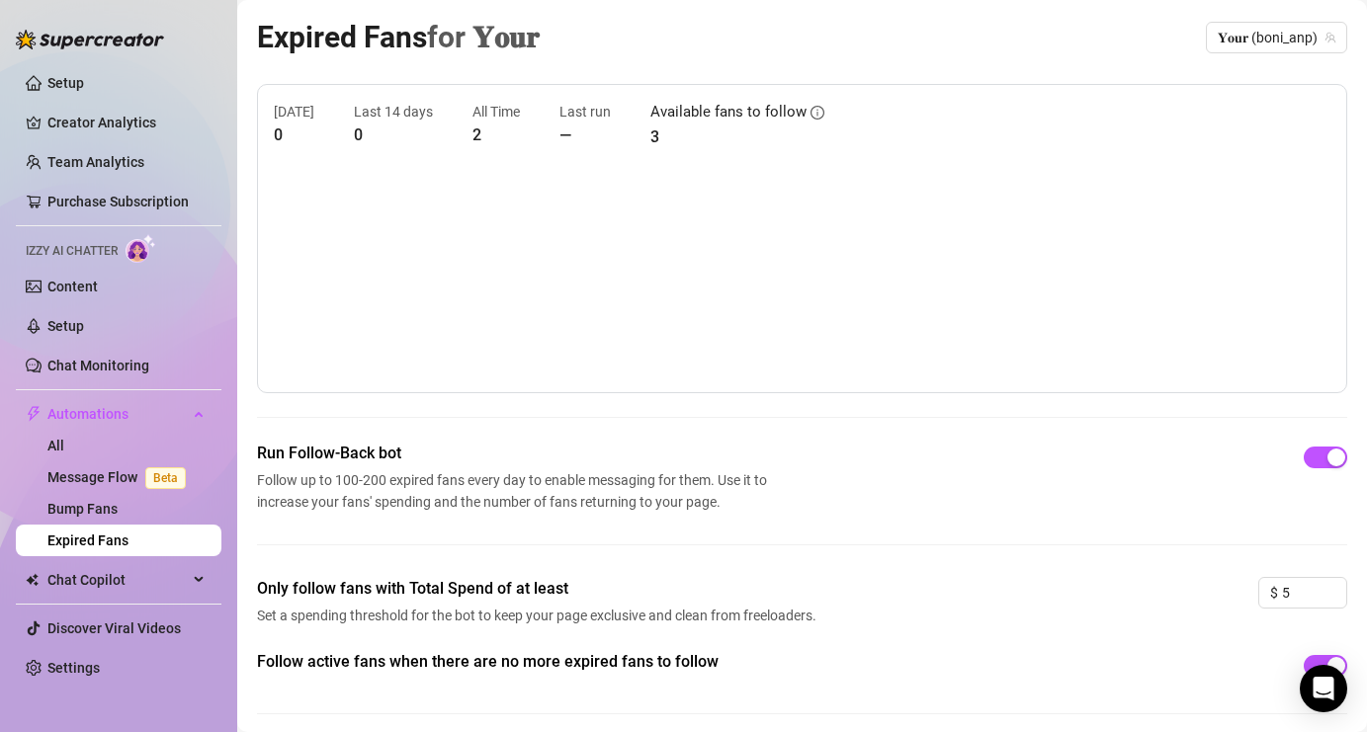
click at [652, 133] on article "3" at bounding box center [737, 137] width 174 height 25
click at [1284, 588] on input "5" at bounding box center [1314, 593] width 64 height 30
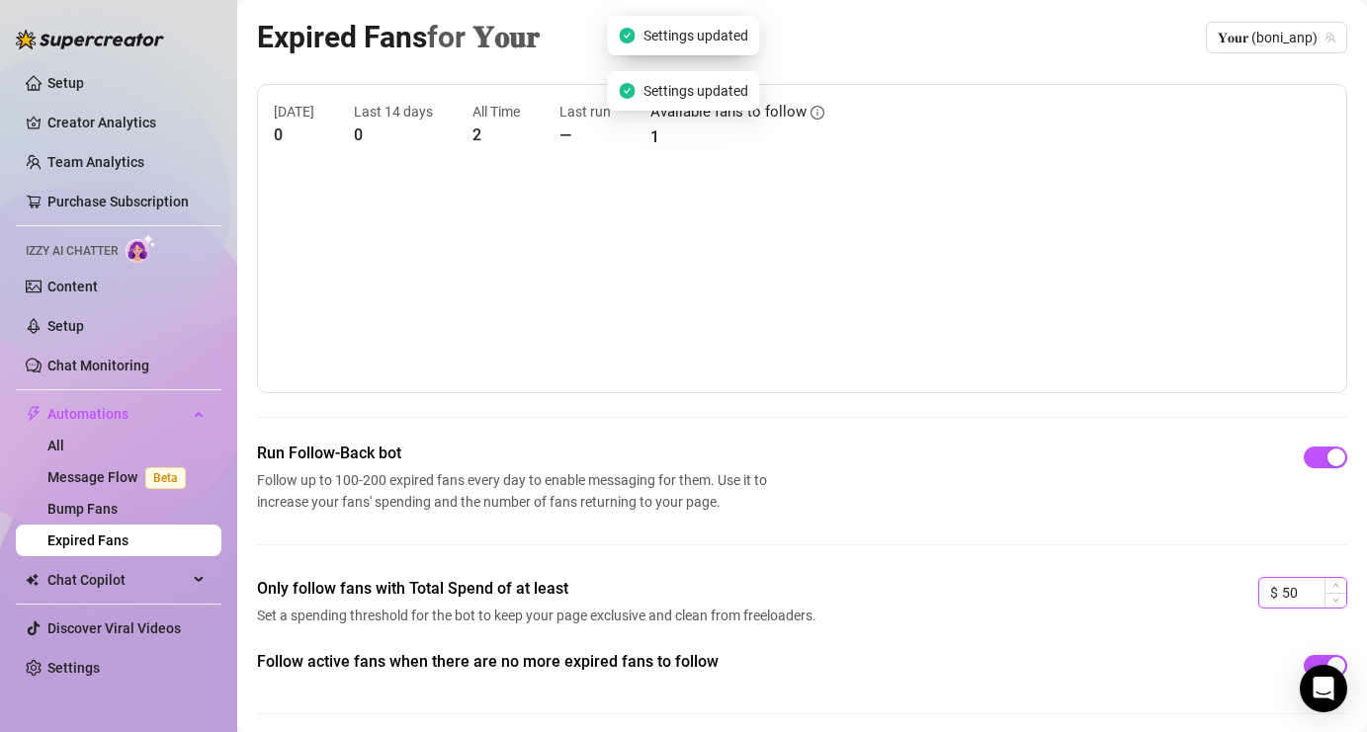
type input "5"
click at [118, 517] on link "Bump Fans" at bounding box center [82, 509] width 70 height 16
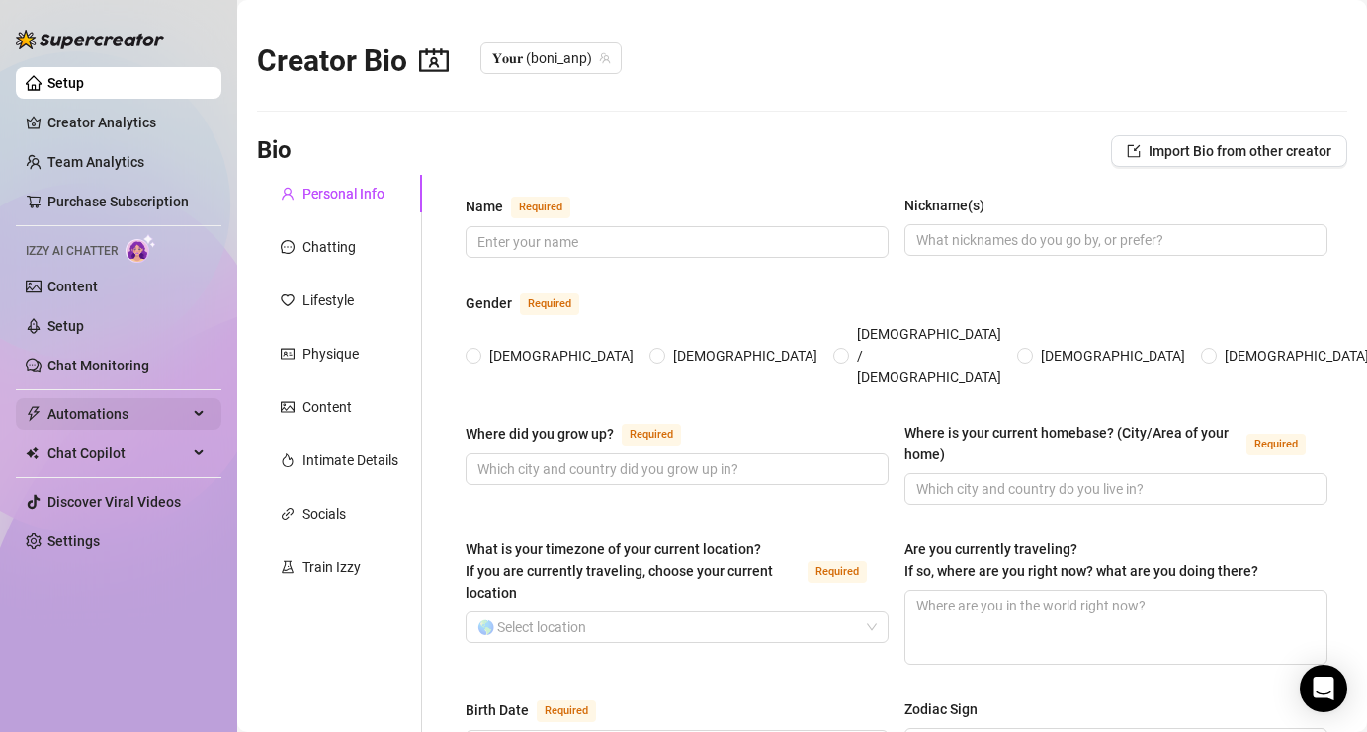
click at [161, 415] on span "Automations" at bounding box center [117, 414] width 140 height 32
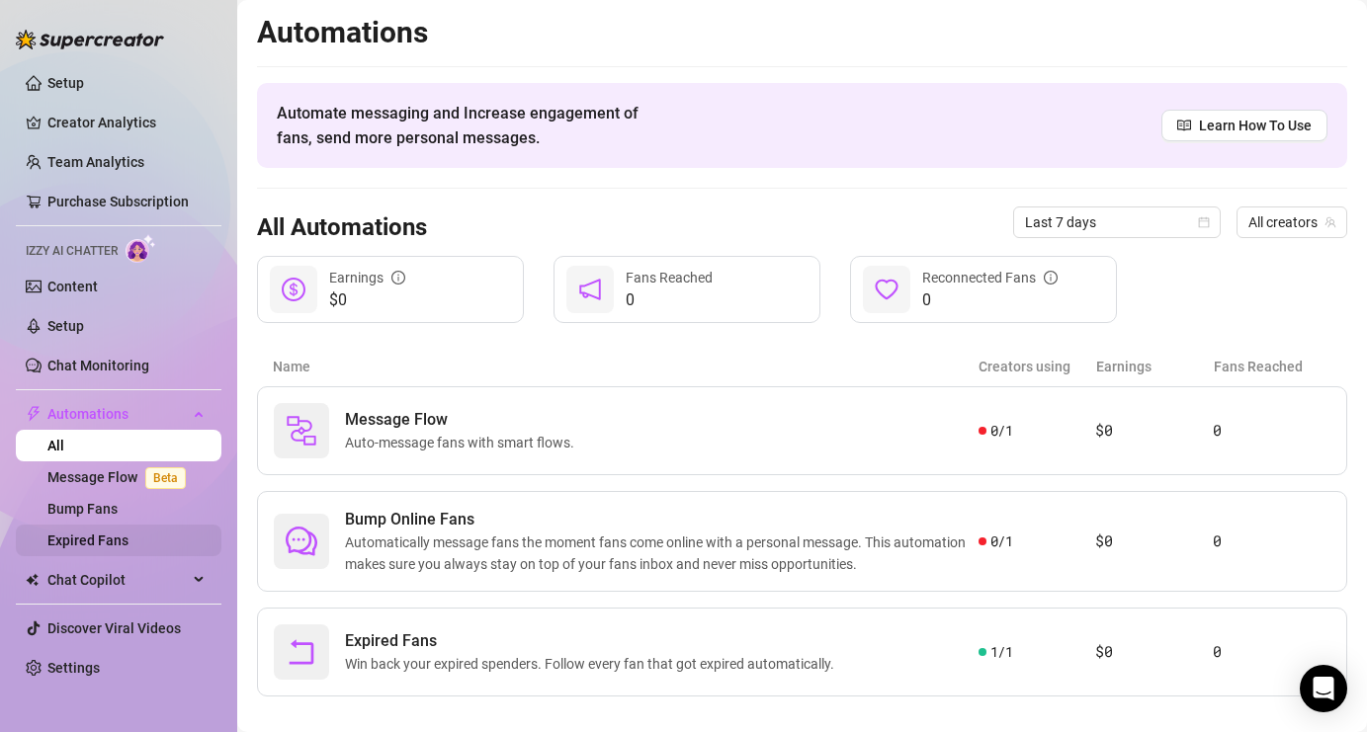
click at [122, 548] on link "Expired Fans" at bounding box center [87, 541] width 81 height 16
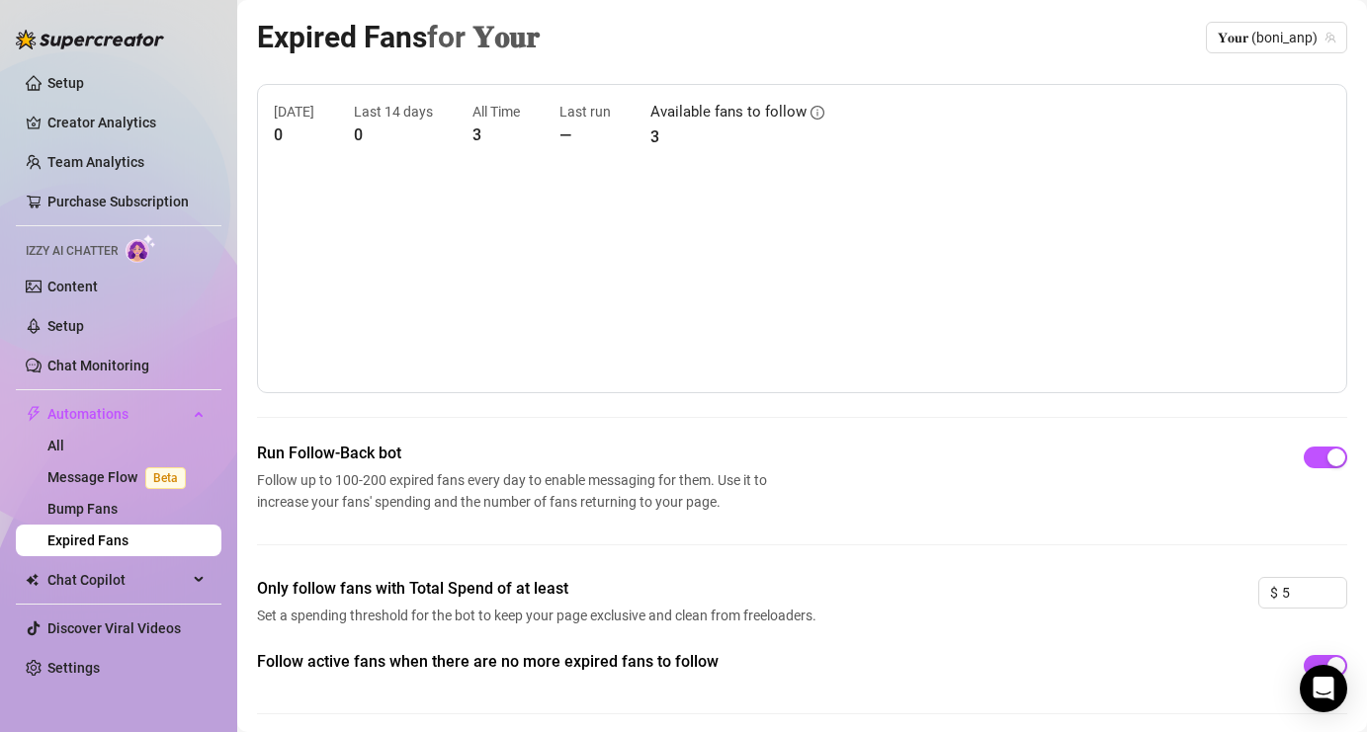
scroll to position [73, 0]
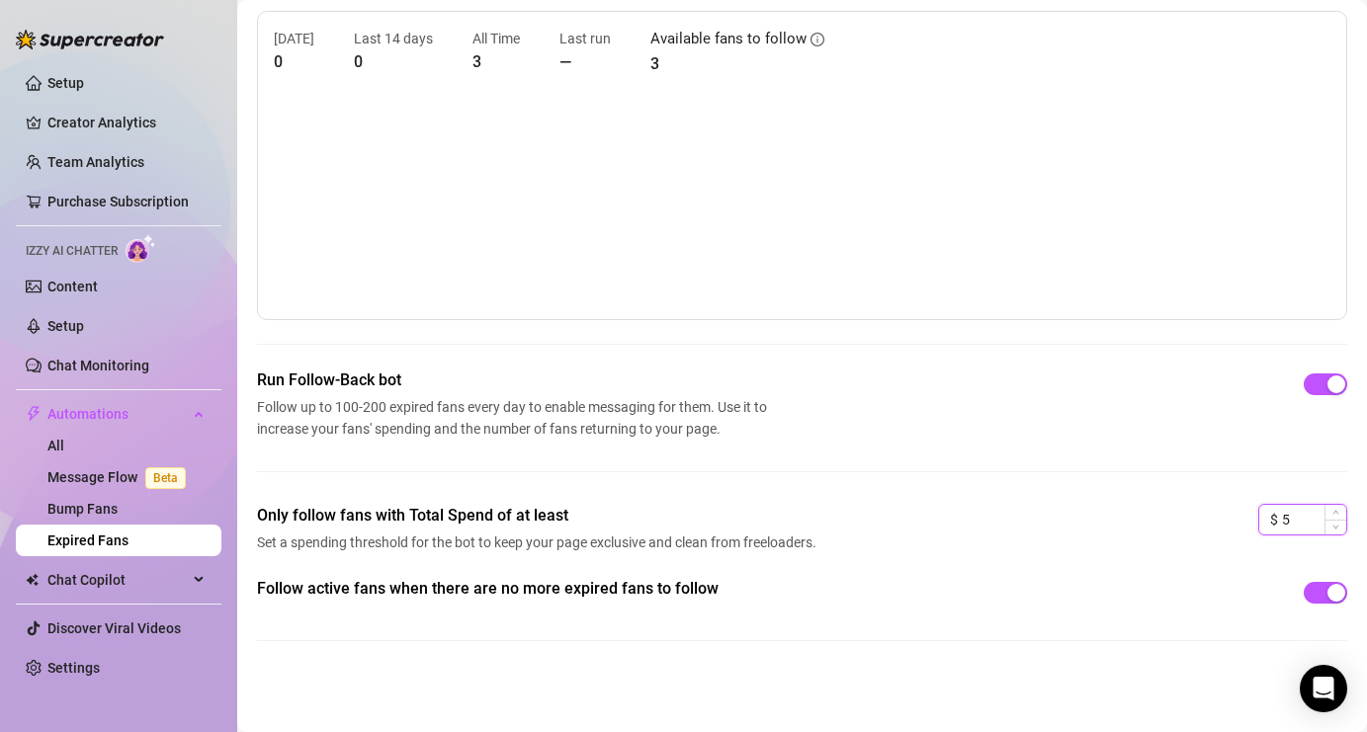
click at [1294, 518] on input "5" at bounding box center [1314, 520] width 64 height 30
type input "0"
click at [868, 131] on canvas at bounding box center [794, 205] width 1041 height 198
click at [77, 676] on link "Settings" at bounding box center [73, 668] width 52 height 16
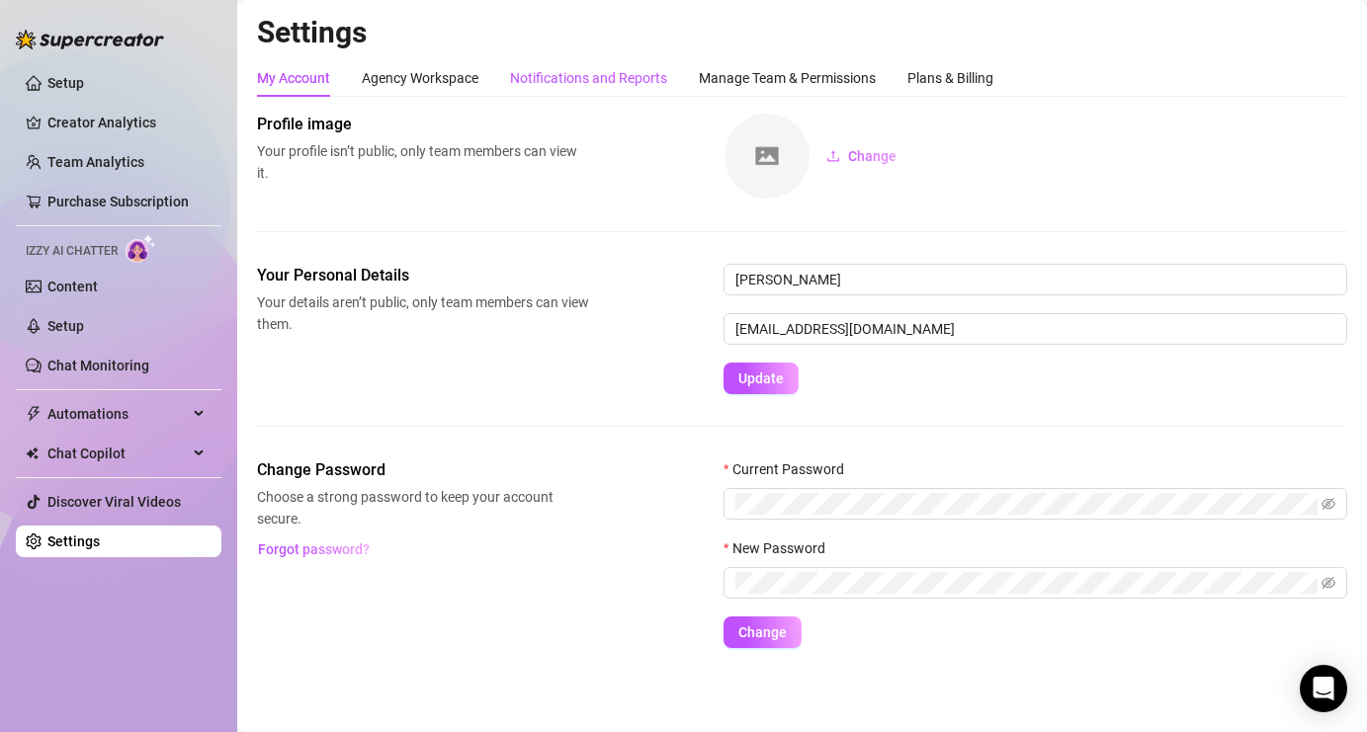
click at [566, 76] on div "Notifications and Reports" at bounding box center [588, 78] width 157 height 22
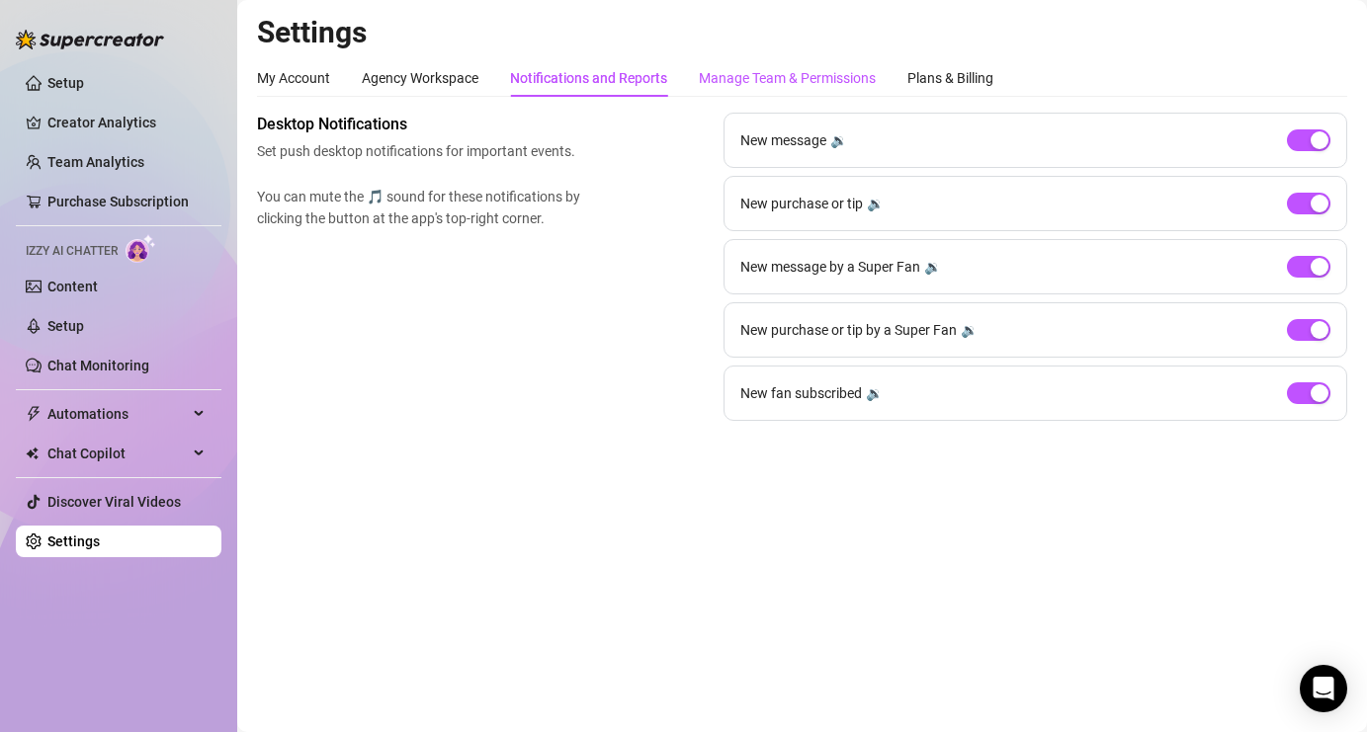
click at [837, 82] on div "Manage Team & Permissions" at bounding box center [787, 78] width 177 height 22
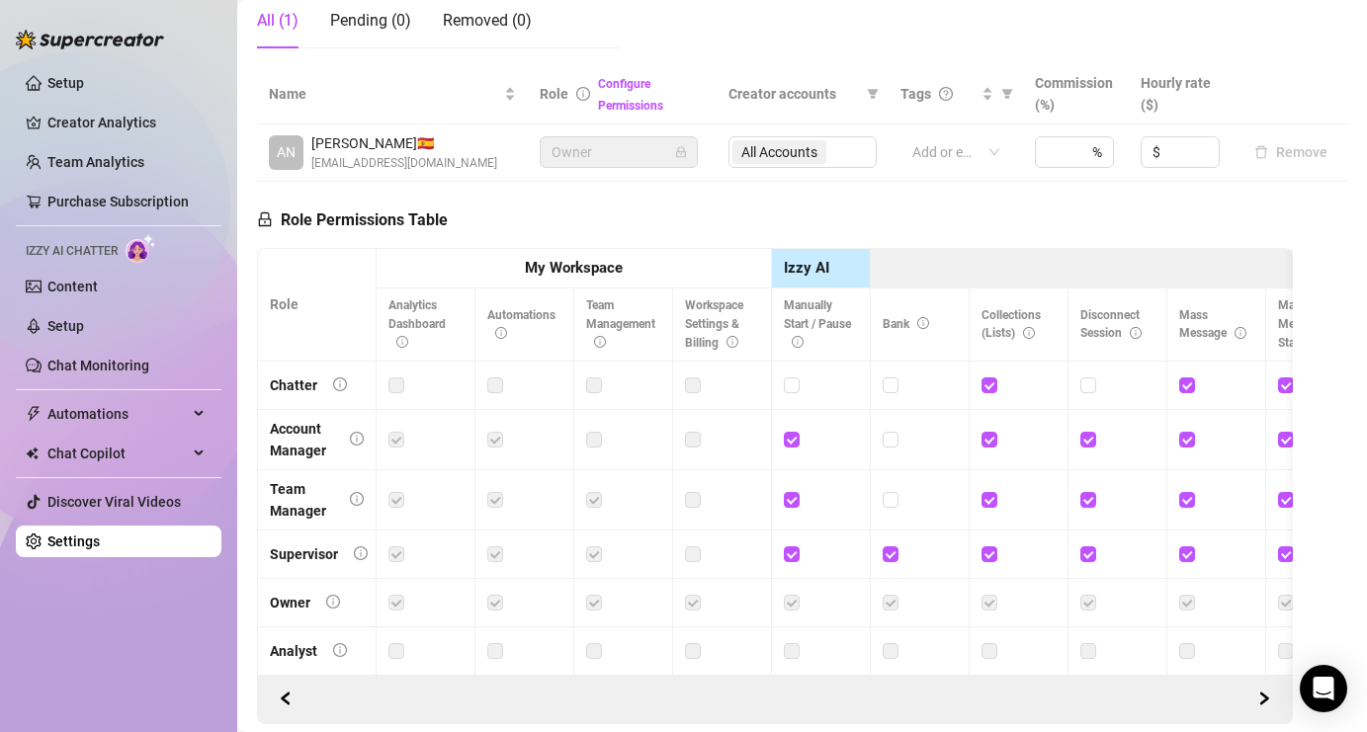
scroll to position [382, 0]
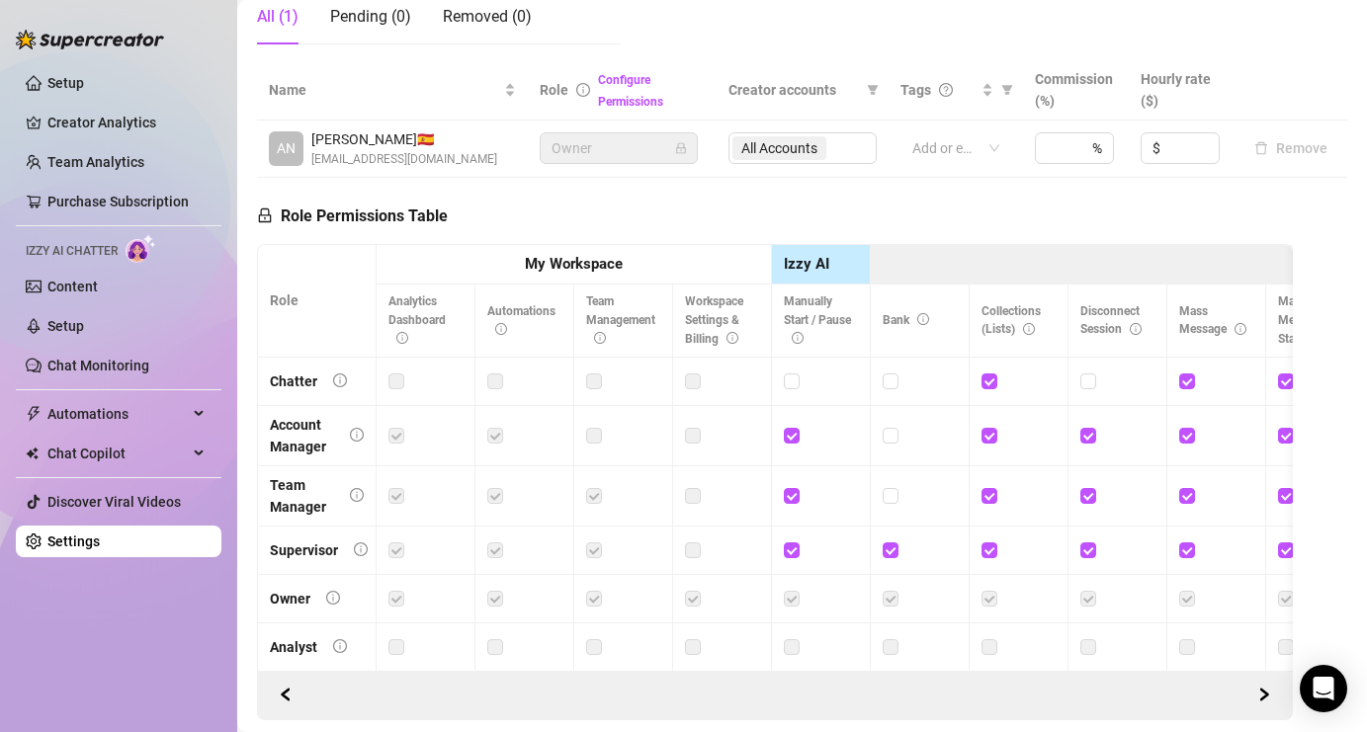
click at [894, 643] on label at bounding box center [890, 647] width 16 height 22
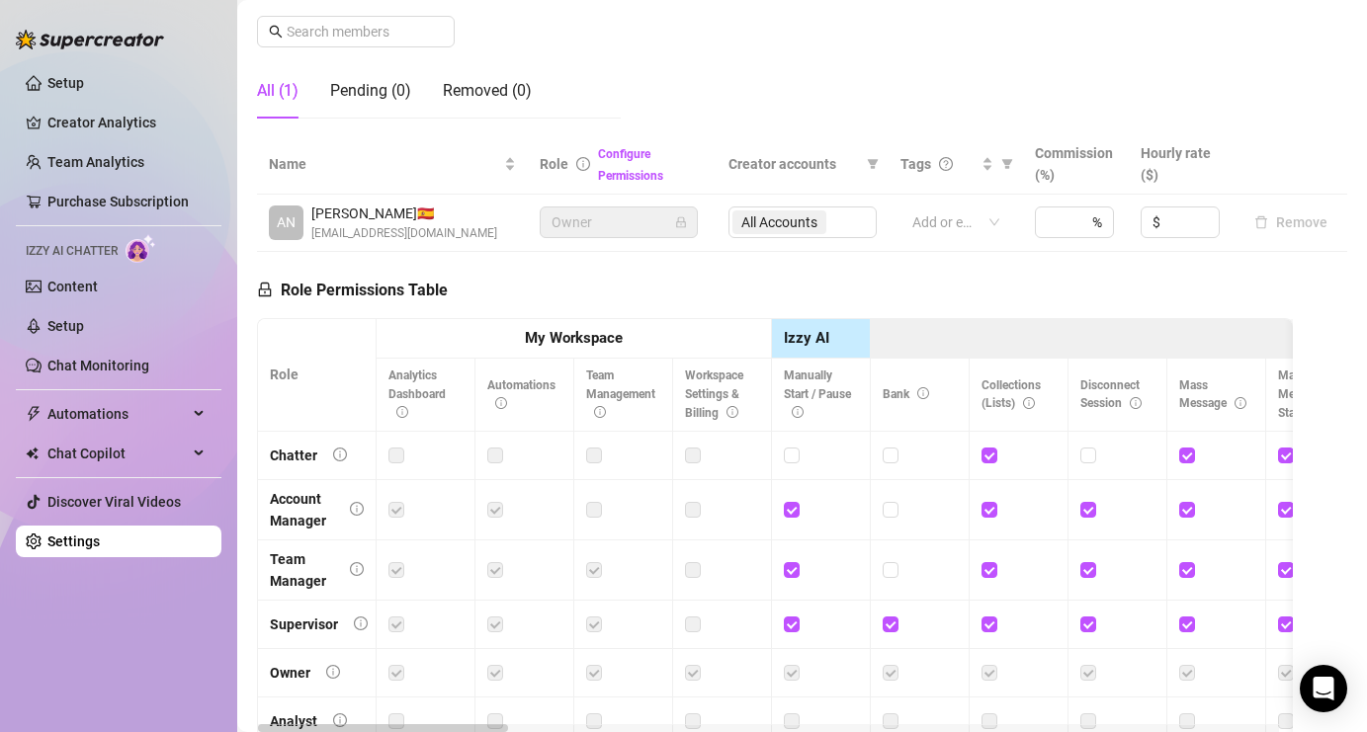
scroll to position [307, 0]
click at [778, 166] on span "Creator accounts" at bounding box center [793, 165] width 130 height 22
click at [384, 108] on div "Pending (0)" at bounding box center [370, 91] width 81 height 55
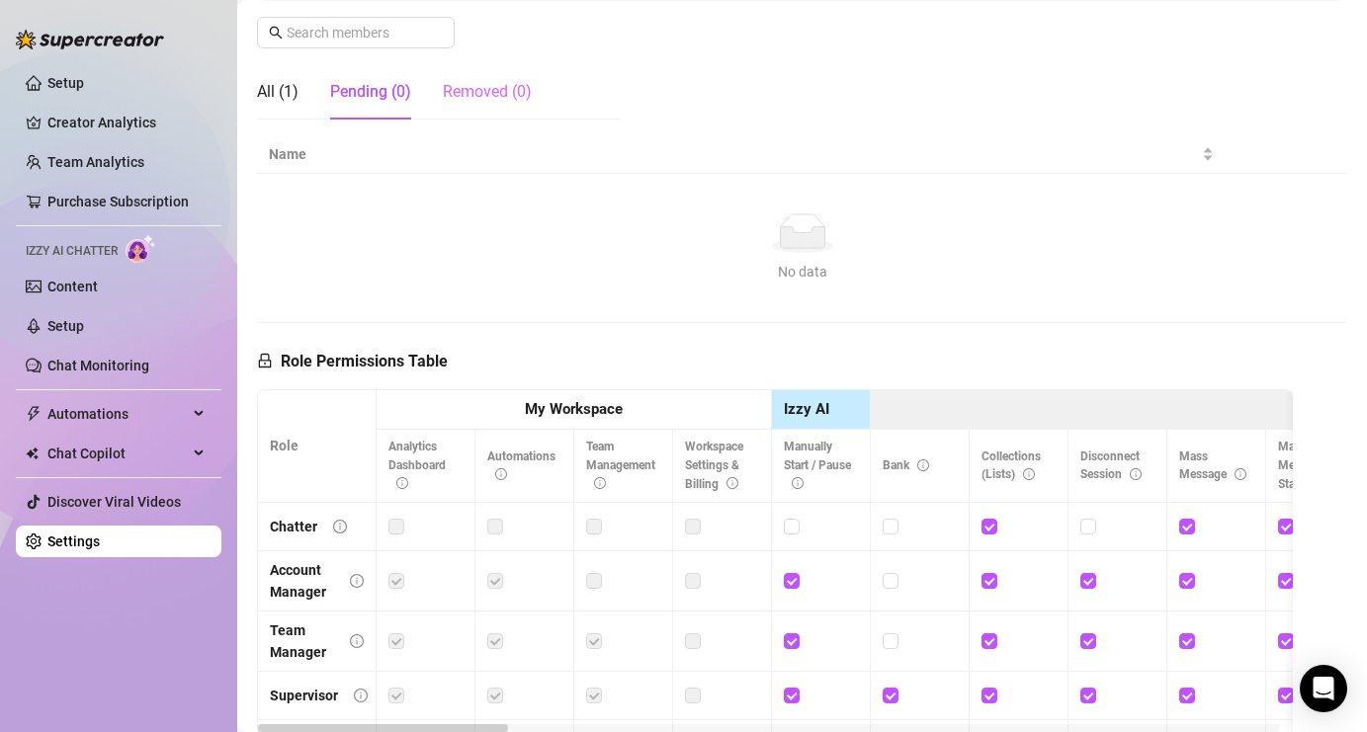
click at [469, 110] on div "Removed (0)" at bounding box center [487, 91] width 89 height 55
click at [382, 97] on div "Pending (0)" at bounding box center [370, 92] width 81 height 24
click at [285, 105] on div "All (1)" at bounding box center [278, 91] width 42 height 55
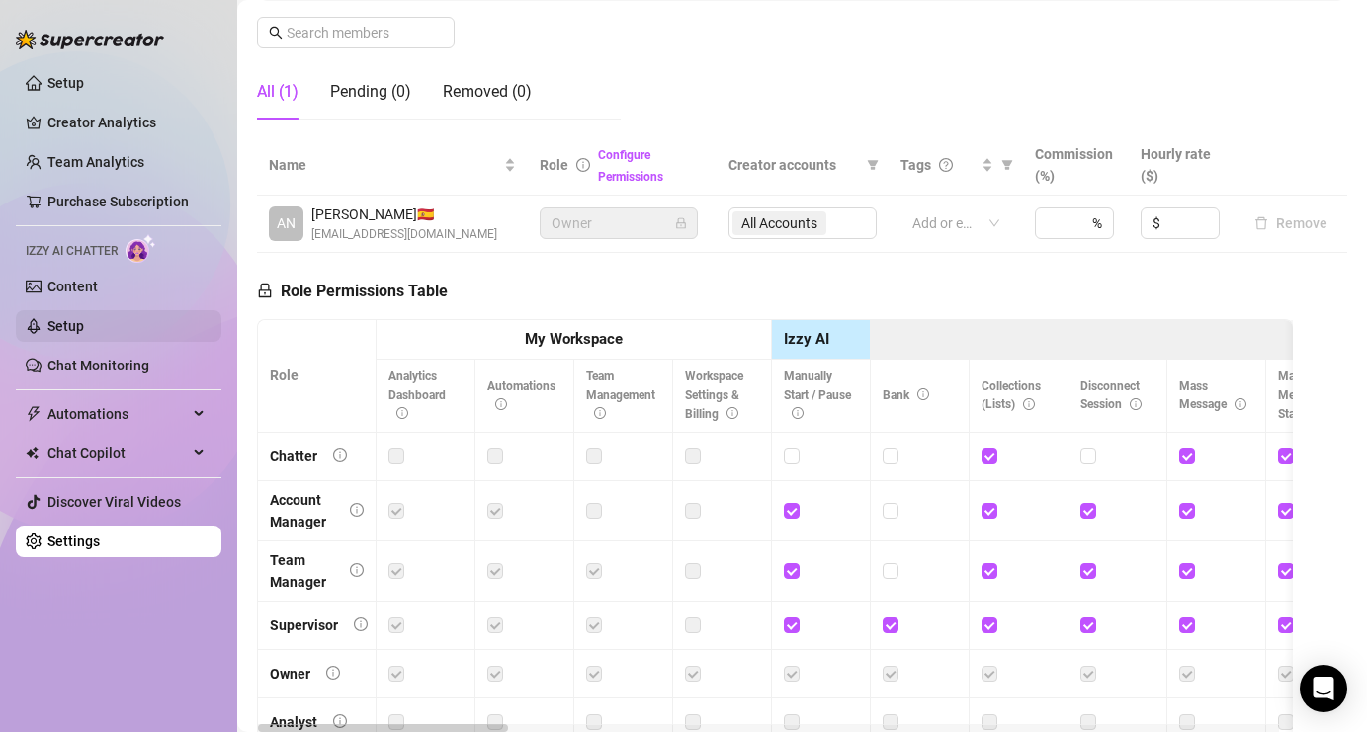
click at [84, 334] on link "Setup" at bounding box center [65, 326] width 37 height 16
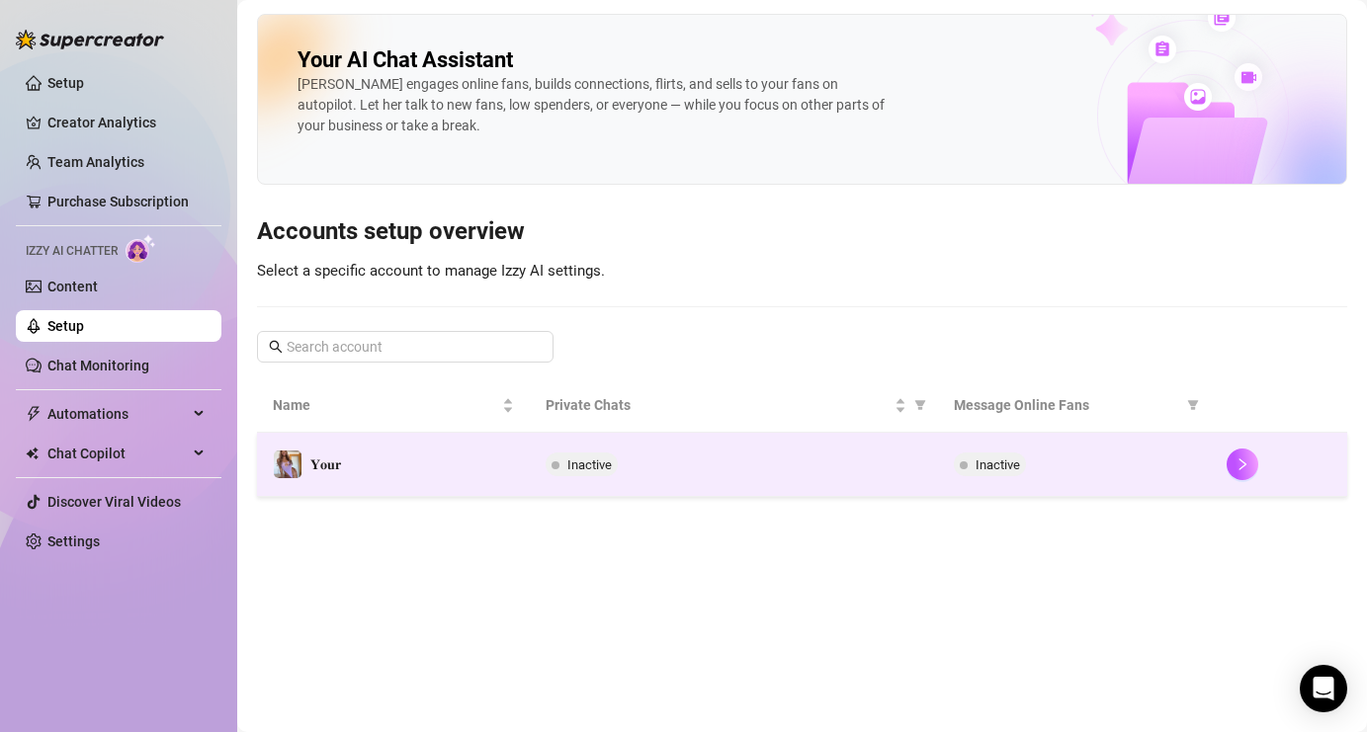
click at [594, 474] on span "Inactive" at bounding box center [581, 465] width 72 height 24
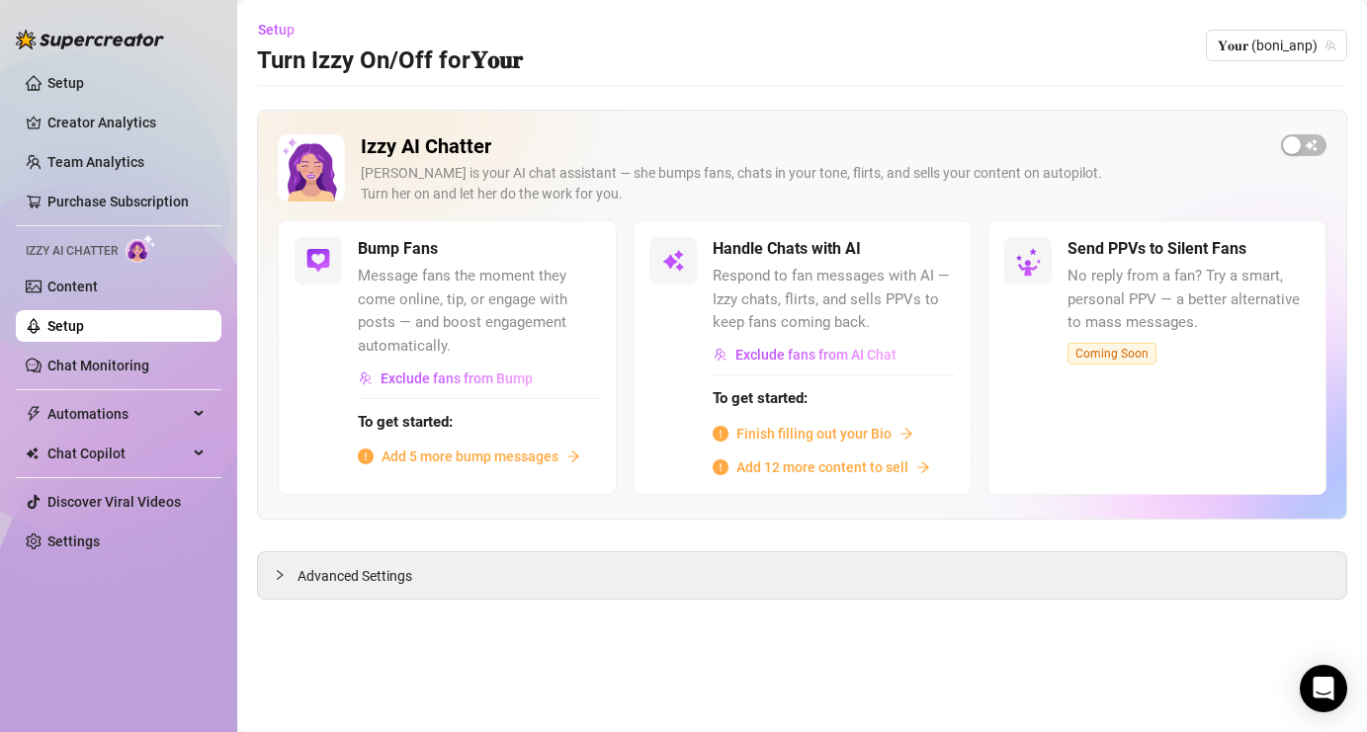
click at [84, 334] on link "Setup" at bounding box center [65, 326] width 37 height 16
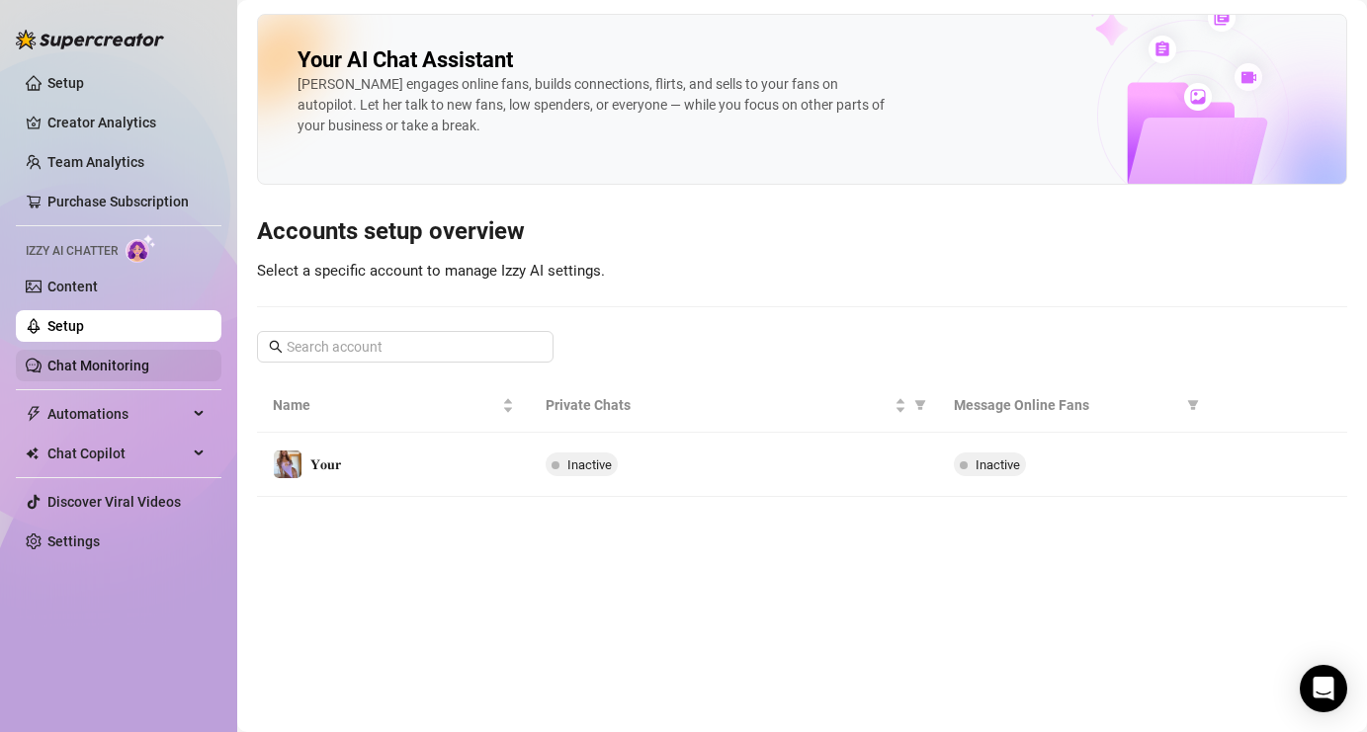
click at [125, 362] on link "Chat Monitoring" at bounding box center [98, 366] width 102 height 16
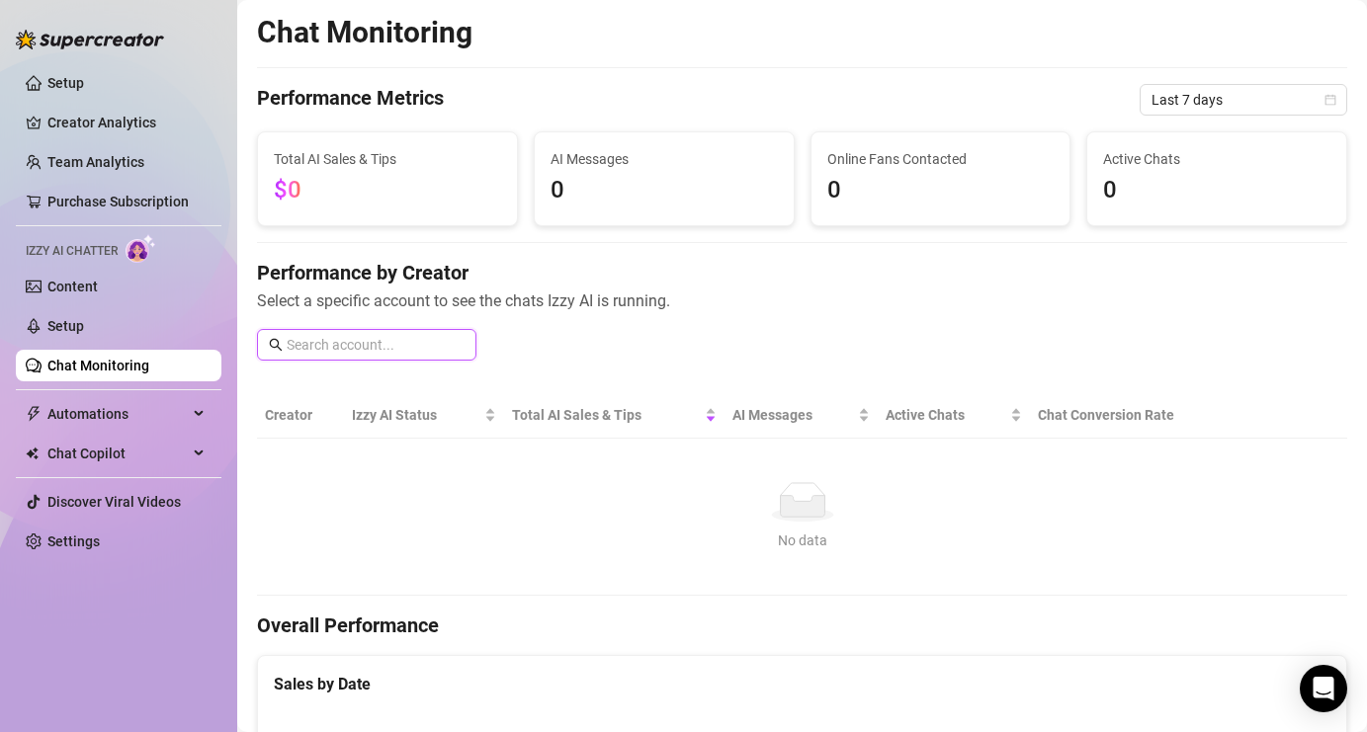
click at [447, 339] on input "text" at bounding box center [376, 345] width 178 height 22
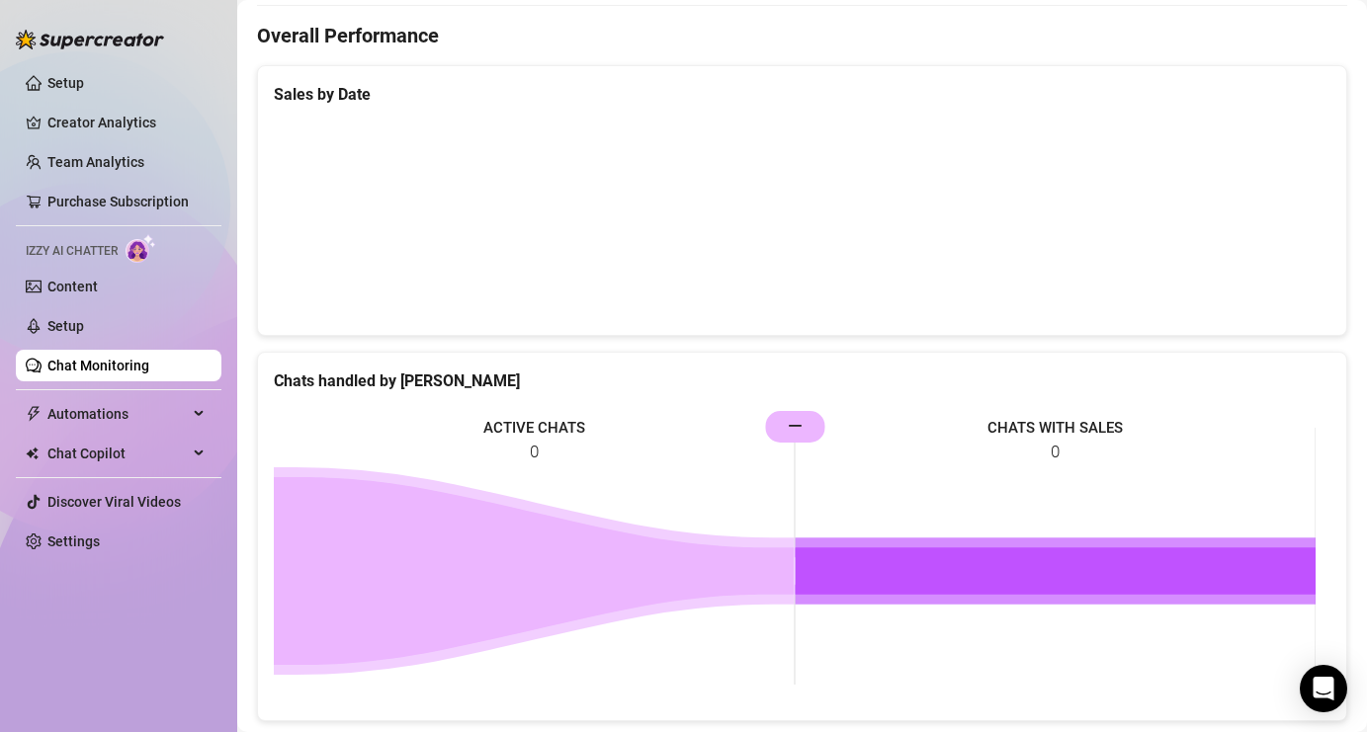
scroll to position [582, 0]
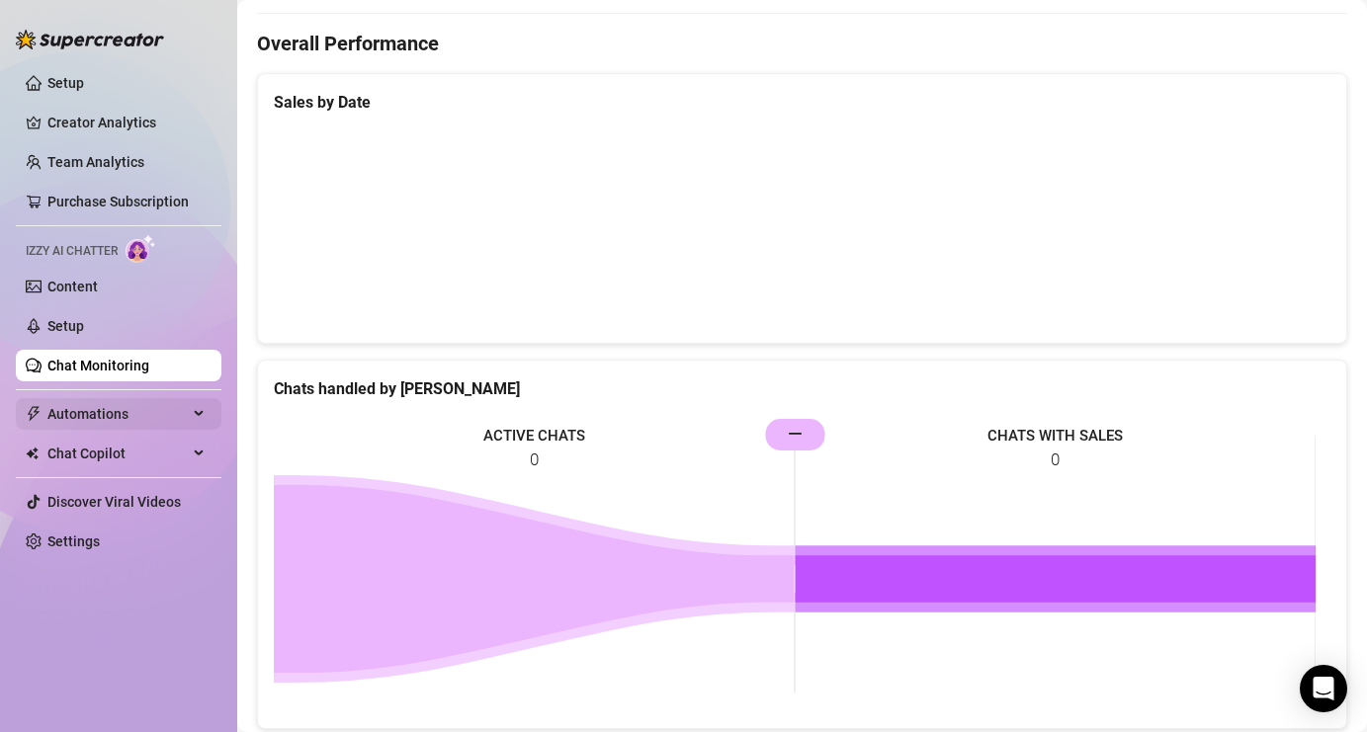
click at [201, 399] on div "Automations" at bounding box center [119, 414] width 206 height 32
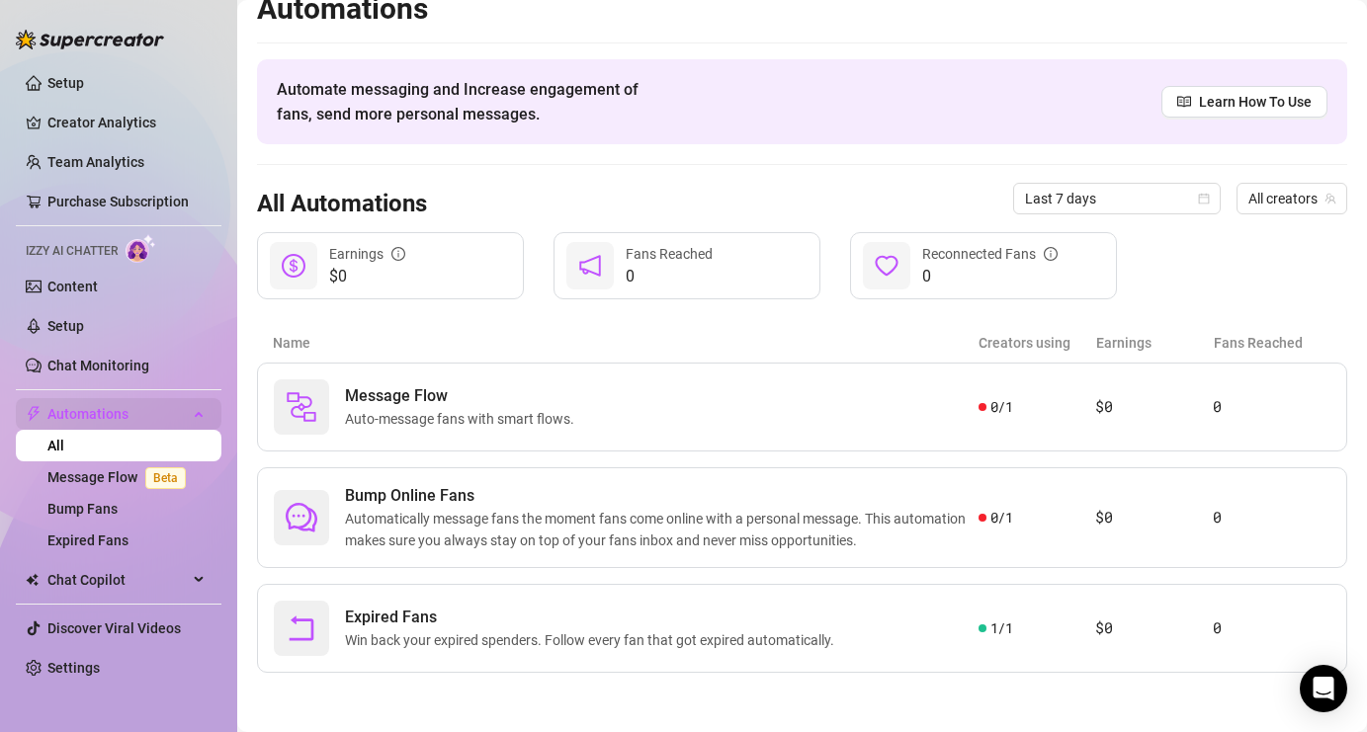
scroll to position [24, 0]
click at [113, 125] on link "Creator Analytics" at bounding box center [126, 123] width 158 height 32
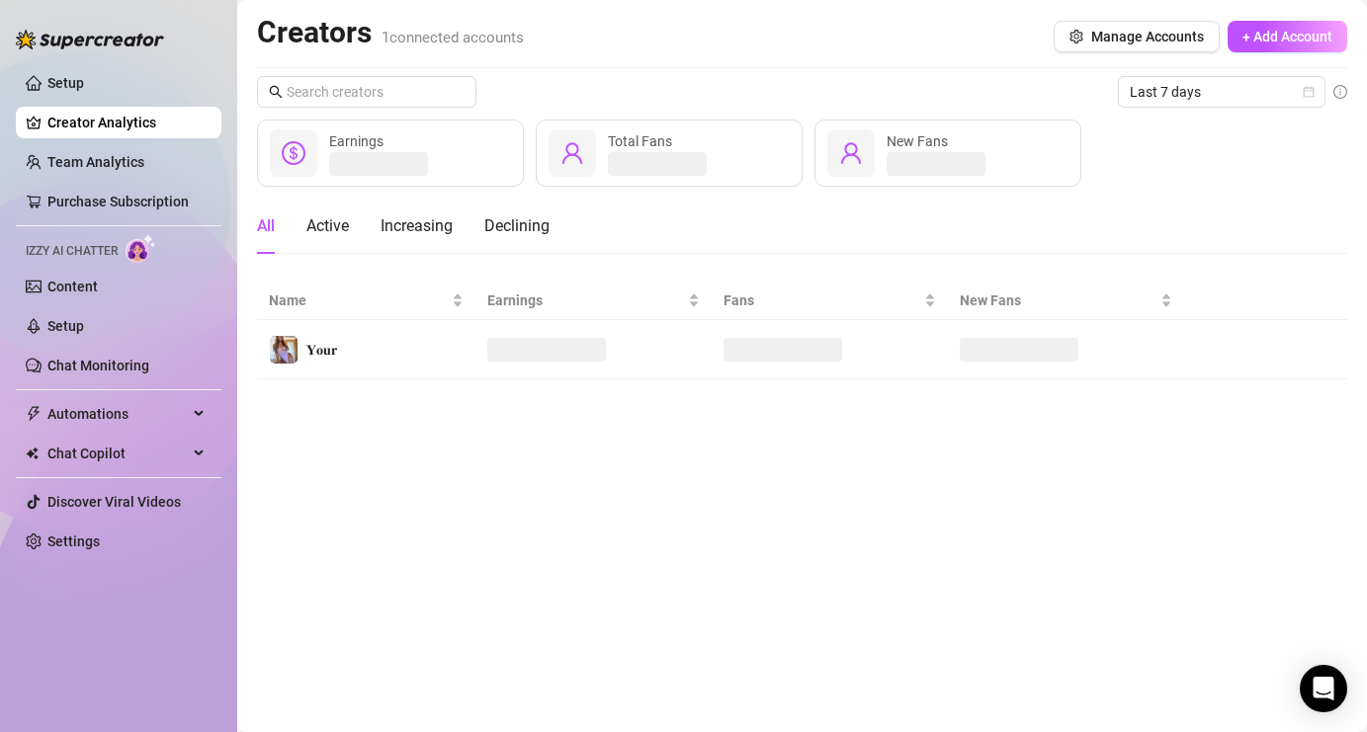
click at [424, 41] on span "1 connected accounts" at bounding box center [452, 38] width 142 height 18
click at [372, 95] on input "text" at bounding box center [368, 92] width 162 height 22
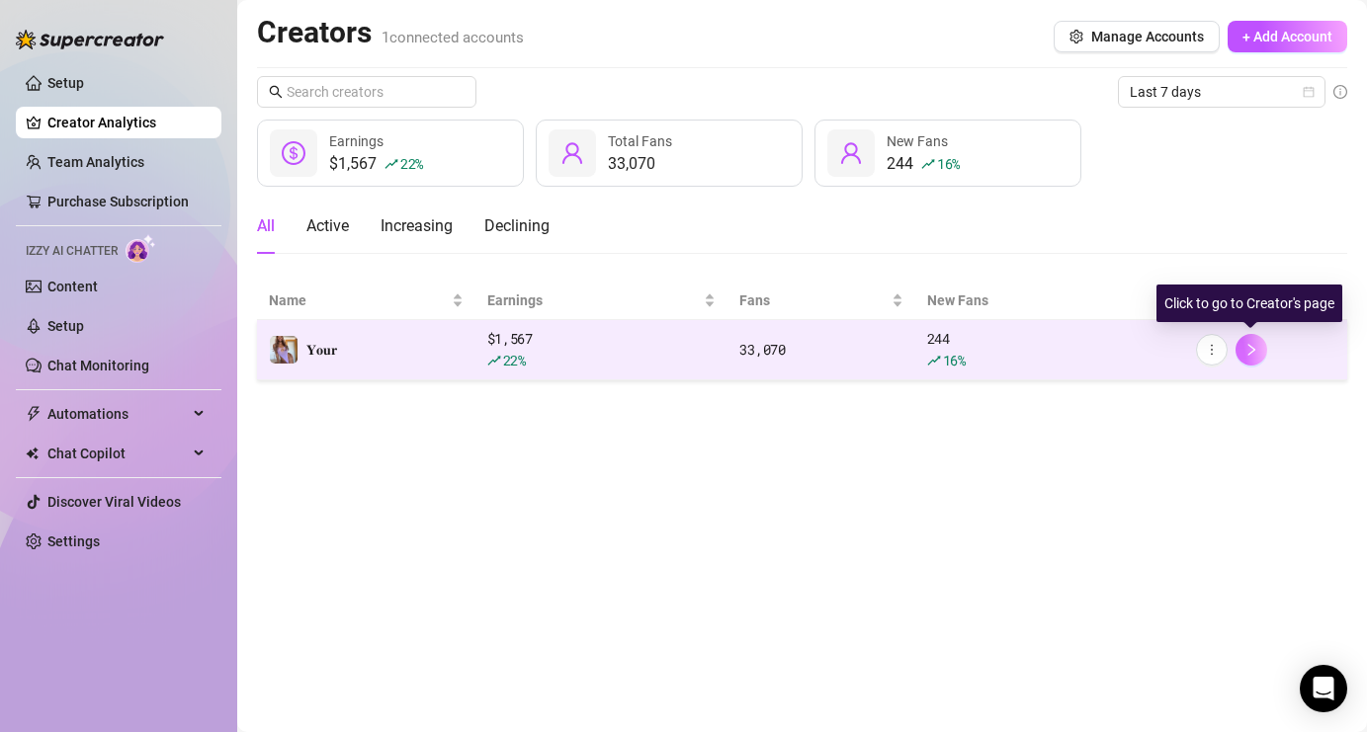
click at [1261, 349] on button "button" at bounding box center [1251, 350] width 32 height 32
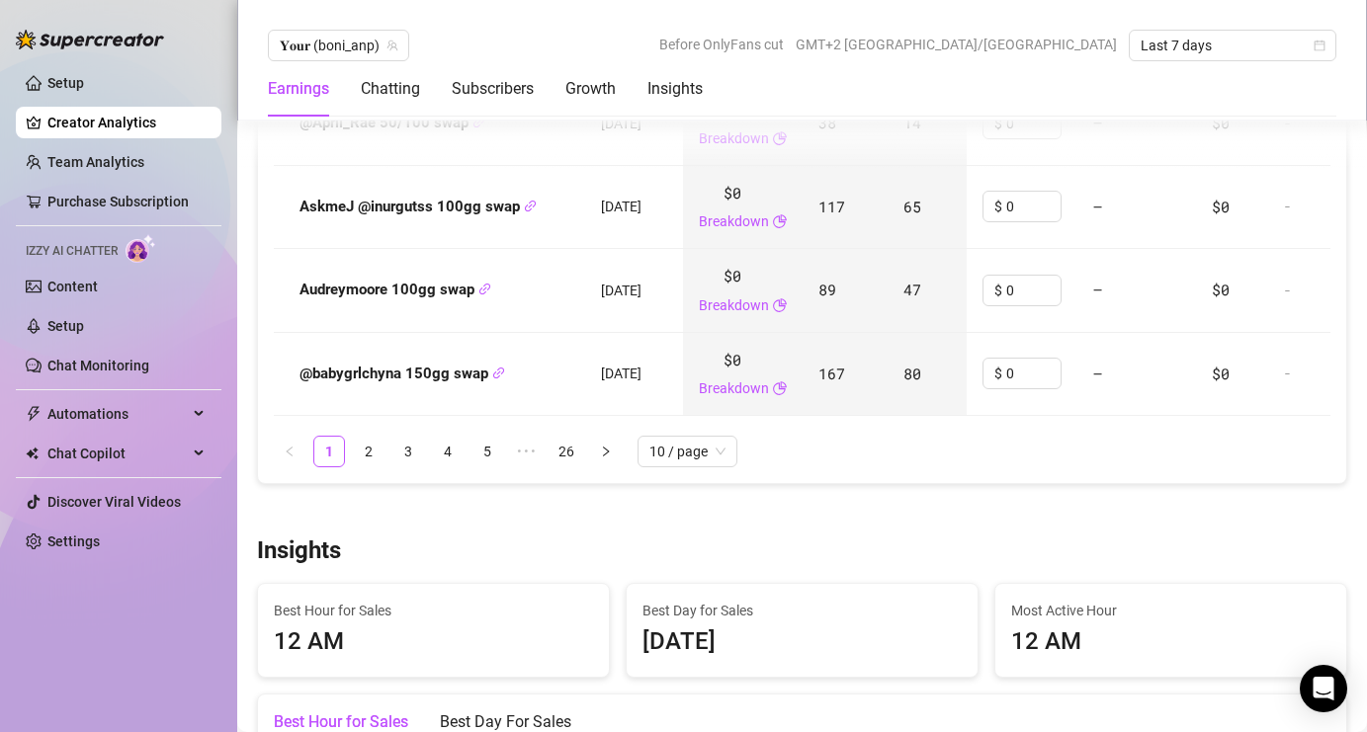
scroll to position [2912, 0]
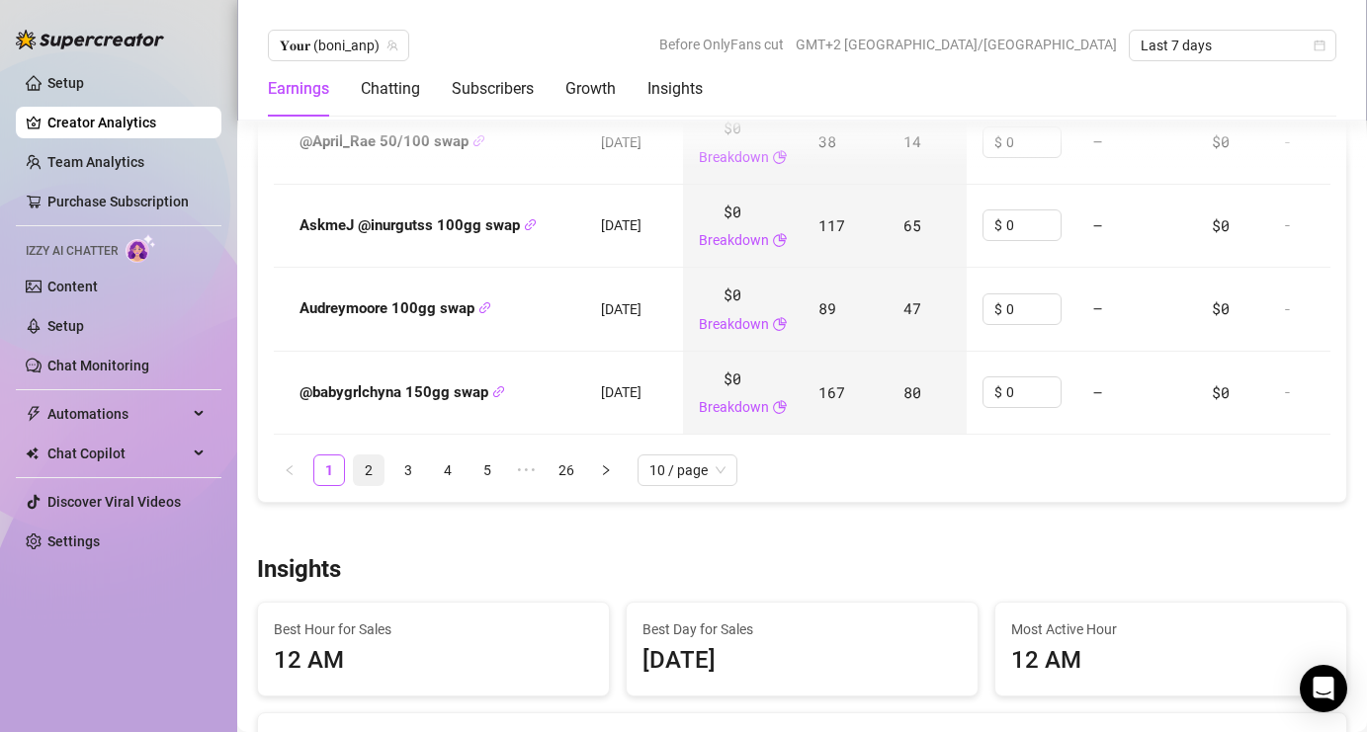
click at [381, 483] on link "2" at bounding box center [369, 471] width 30 height 30
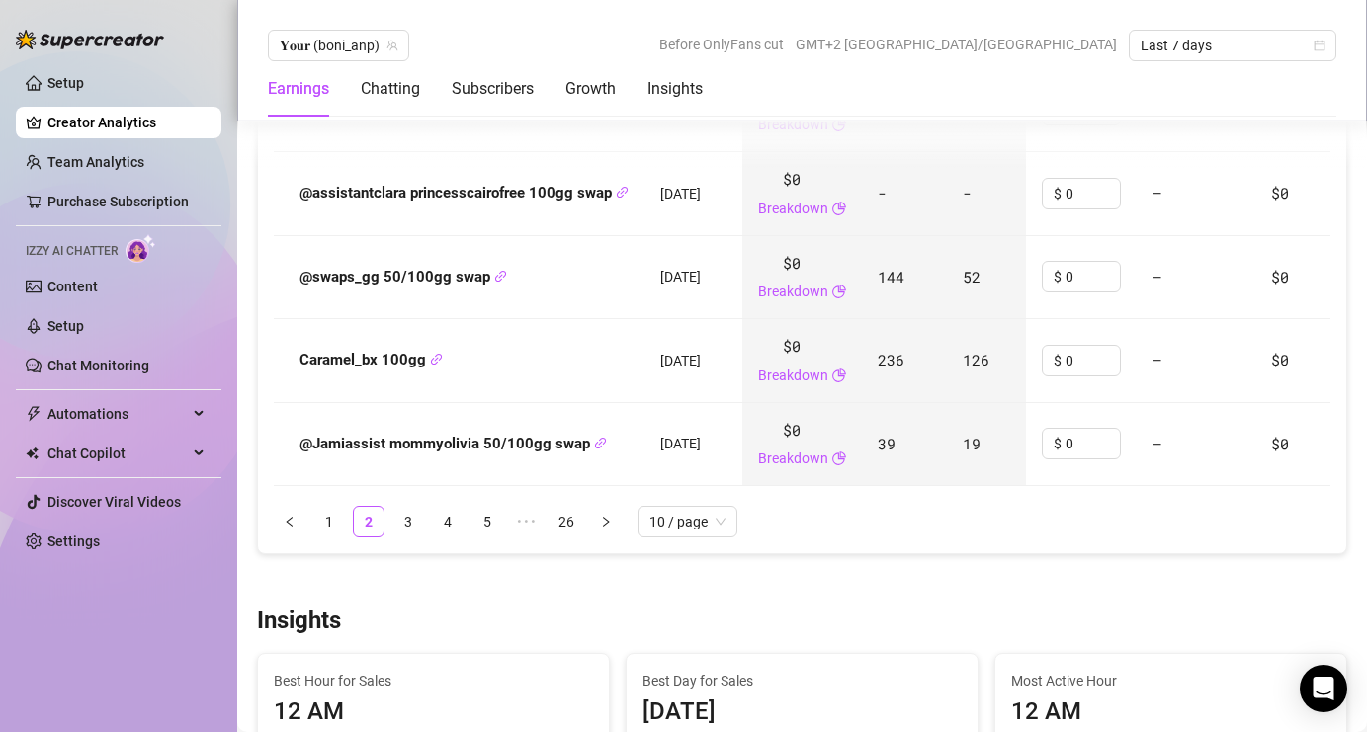
scroll to position [2867, 0]
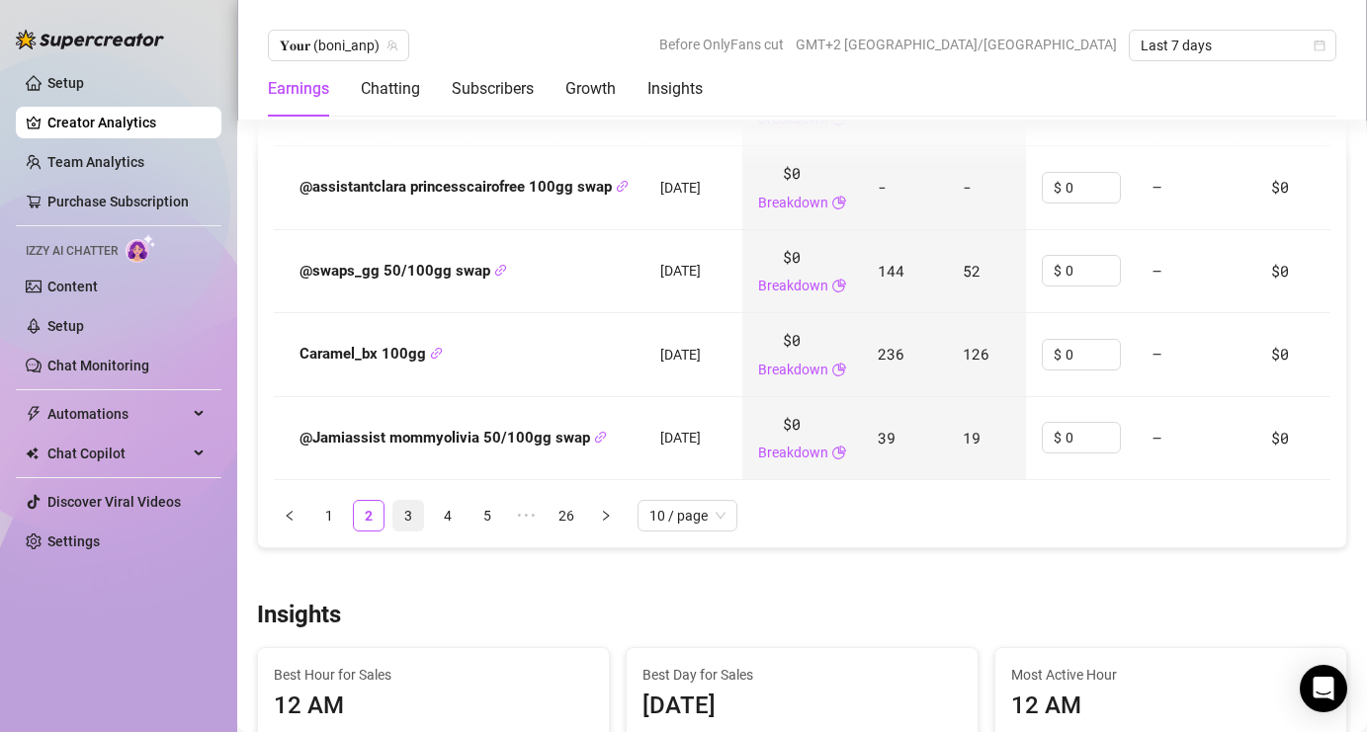
click at [411, 531] on link "3" at bounding box center [408, 516] width 30 height 30
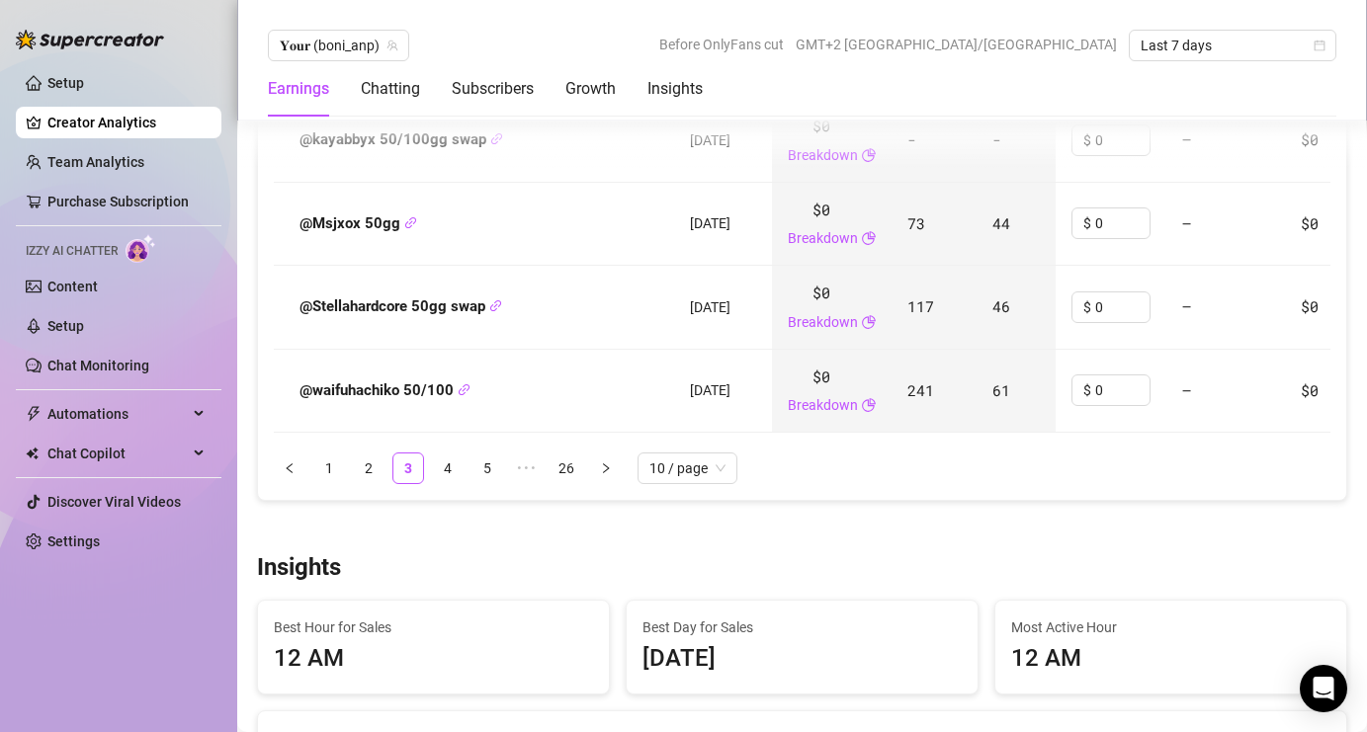
scroll to position [2813, 0]
